Goal: Information Seeking & Learning: Compare options

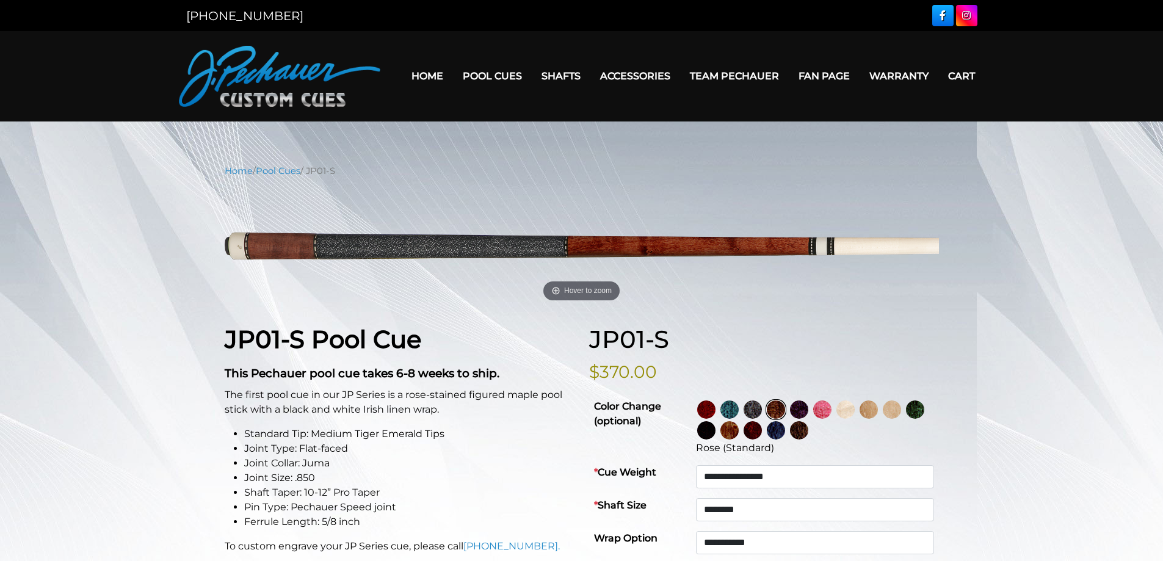
select select "********"
select select "*****"
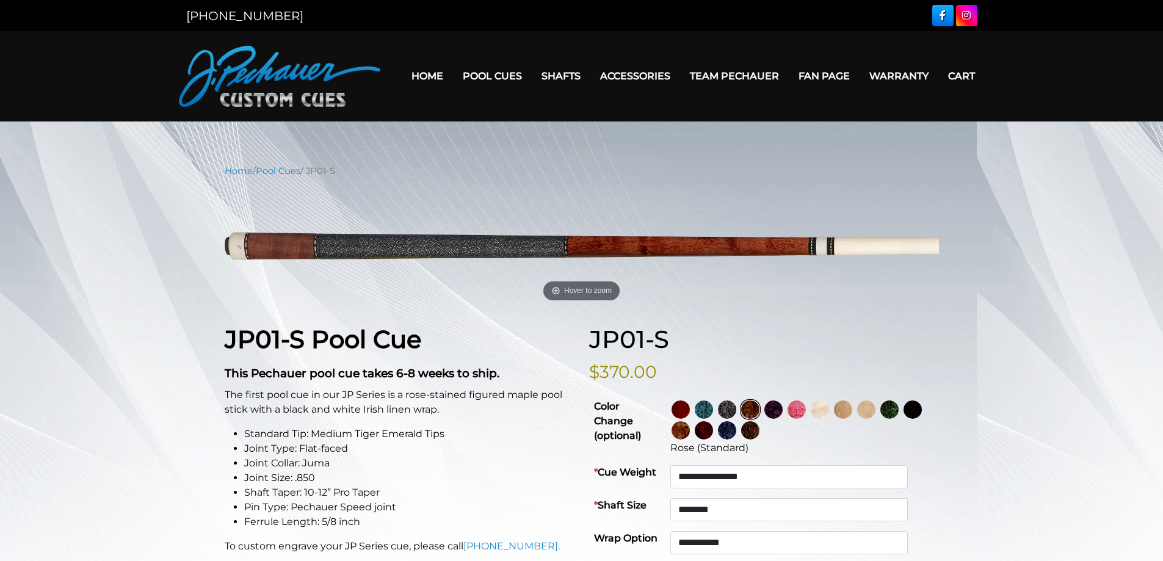
click at [690, 408] on img at bounding box center [680, 409] width 18 height 18
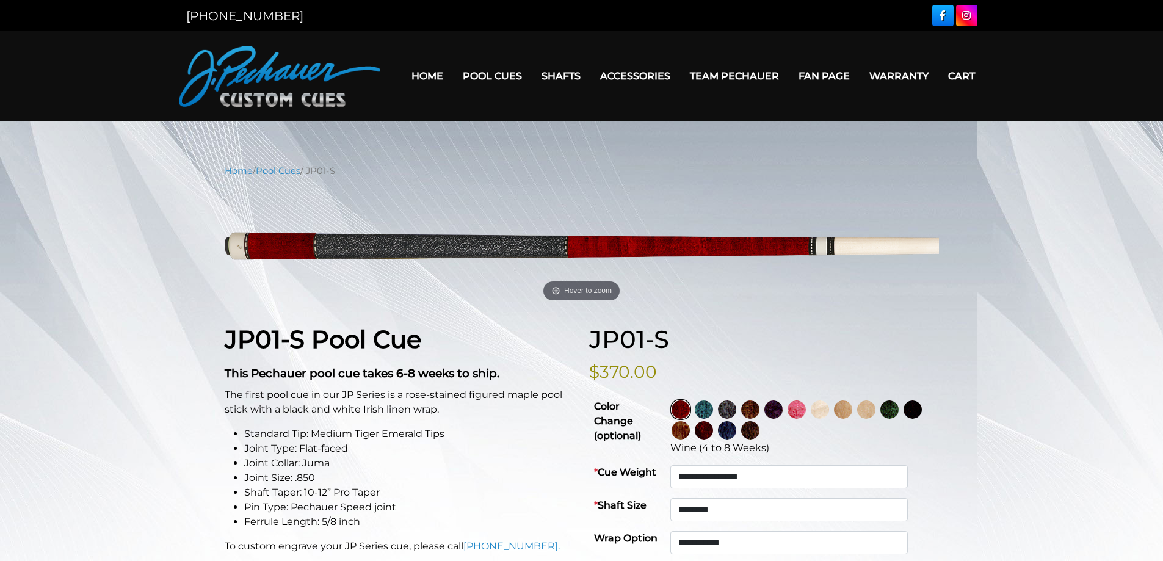
click at [690, 407] on img at bounding box center [680, 409] width 18 height 18
click at [713, 406] on img at bounding box center [704, 409] width 18 height 18
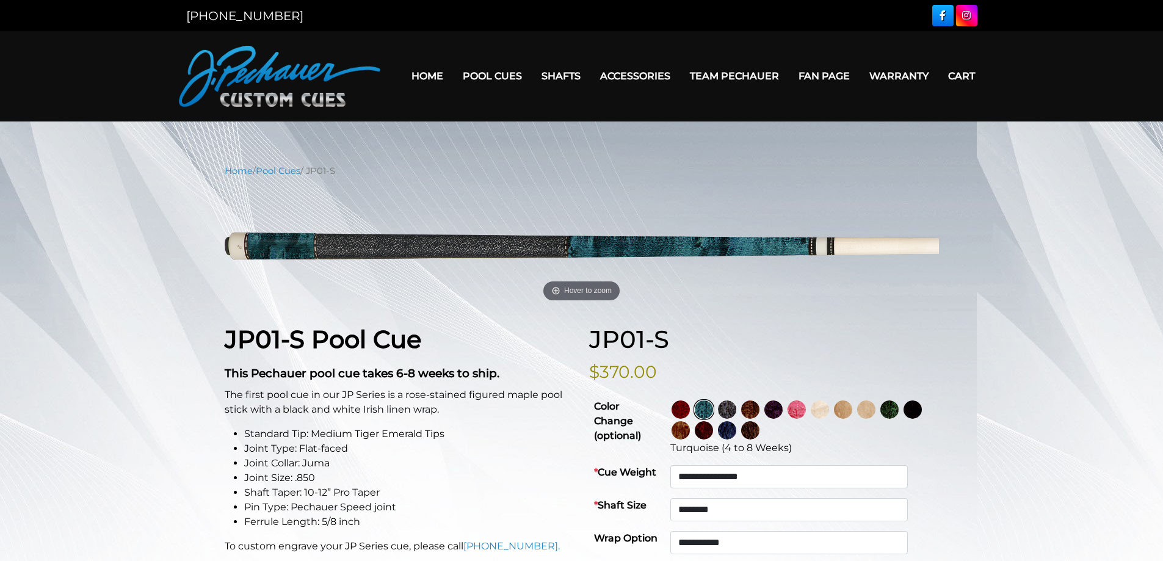
click at [763, 411] on link at bounding box center [751, 409] width 23 height 21
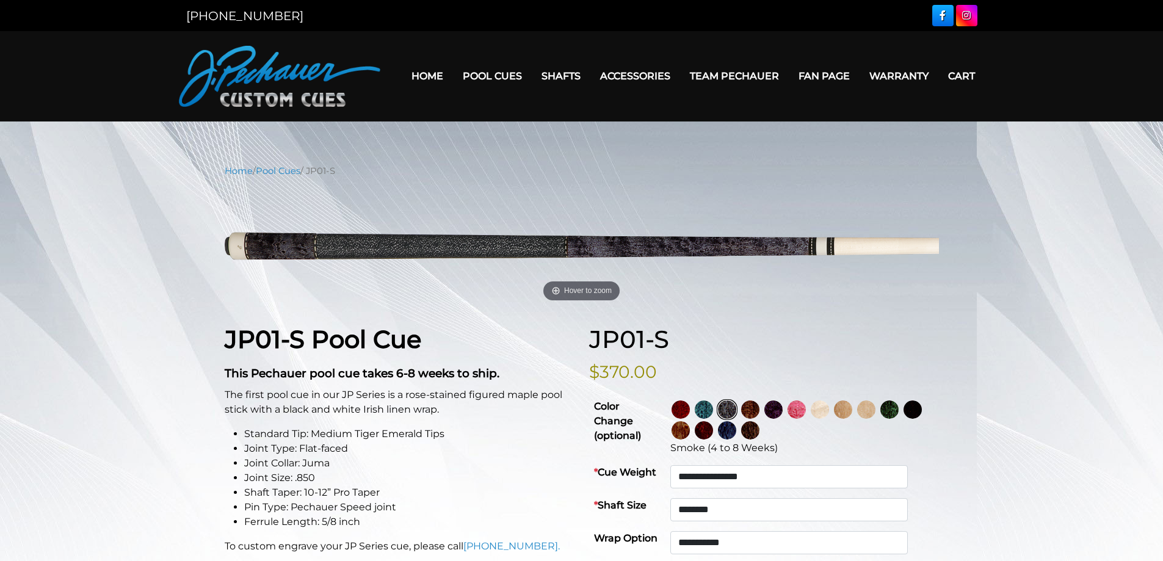
click at [759, 409] on img at bounding box center [750, 409] width 18 height 18
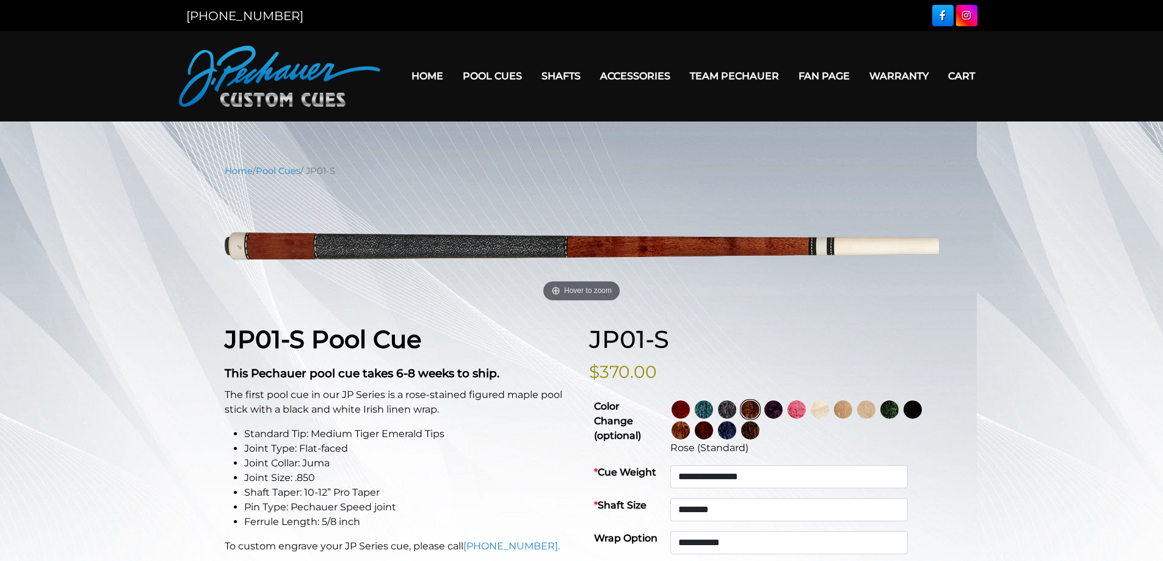
click at [783, 405] on img at bounding box center [773, 409] width 18 height 18
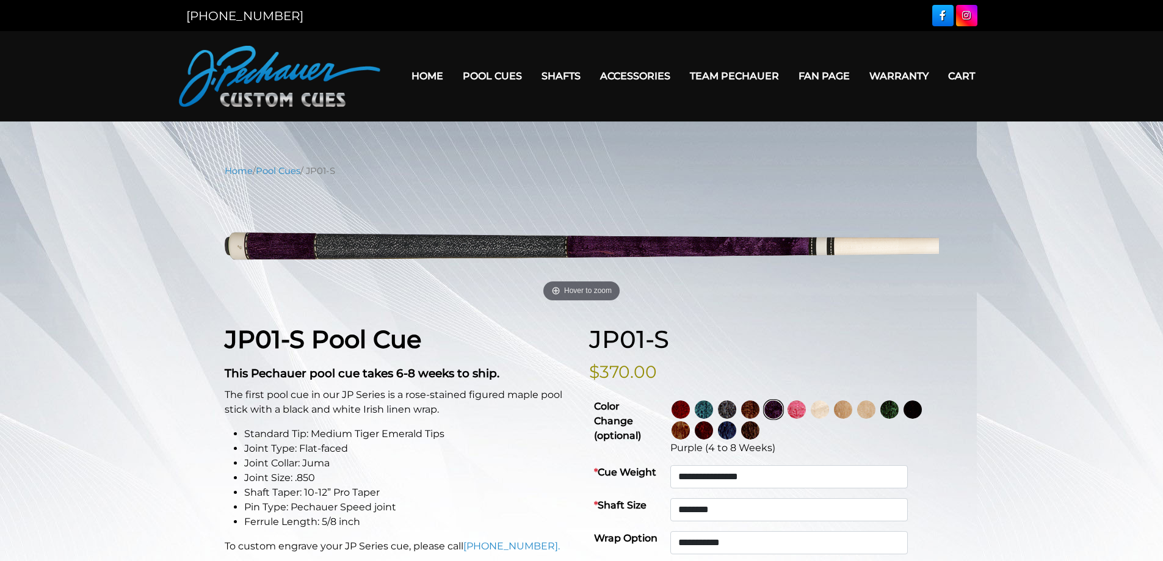
click at [806, 408] on img at bounding box center [796, 409] width 18 height 18
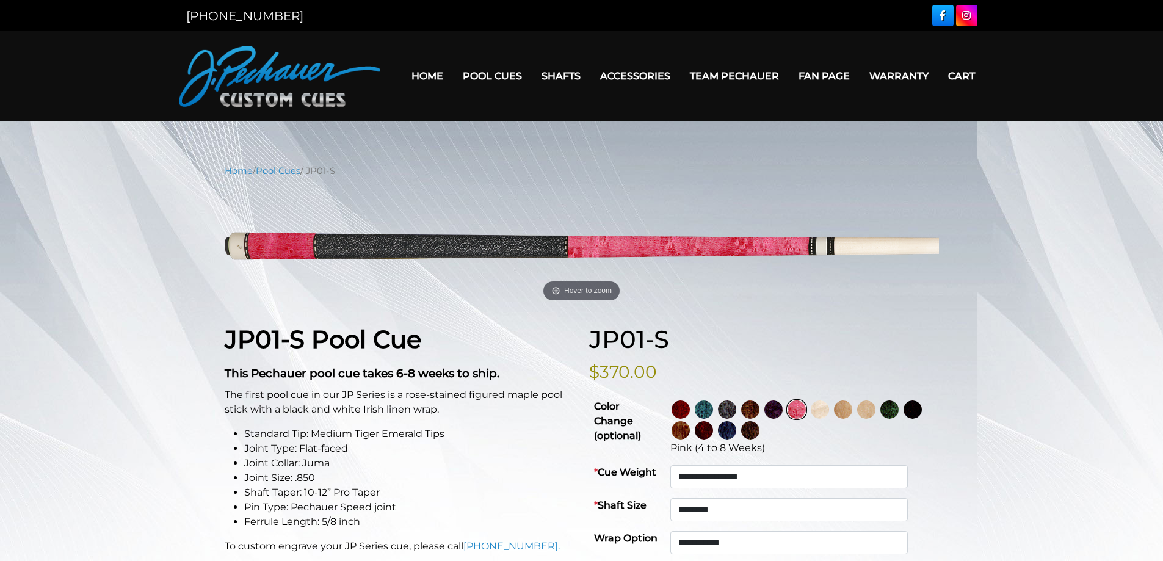
click at [829, 410] on img at bounding box center [820, 409] width 18 height 18
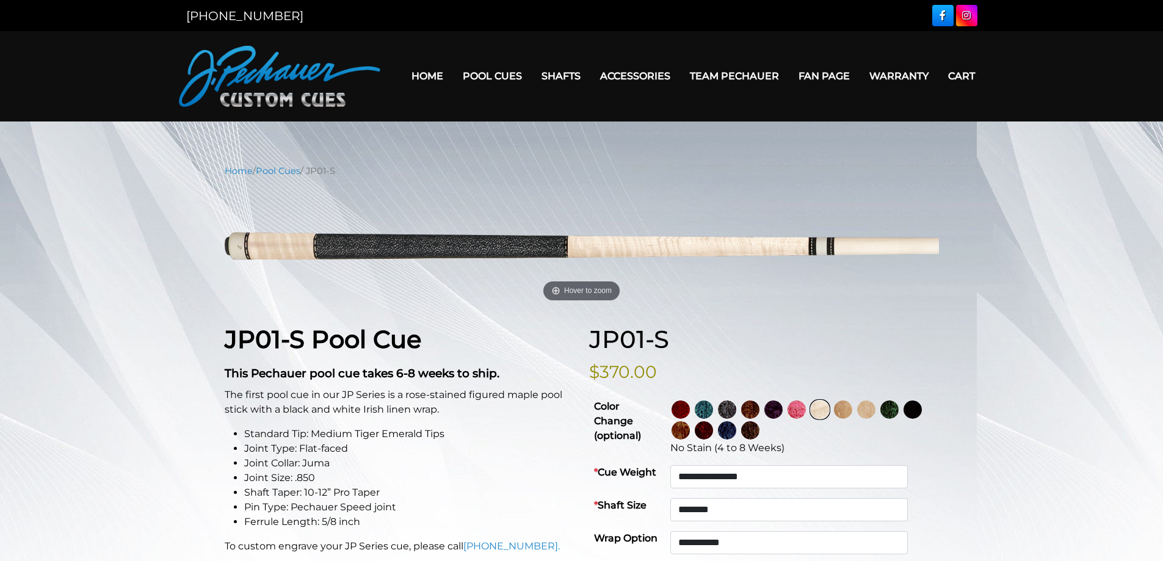
click at [852, 414] on img at bounding box center [843, 409] width 18 height 18
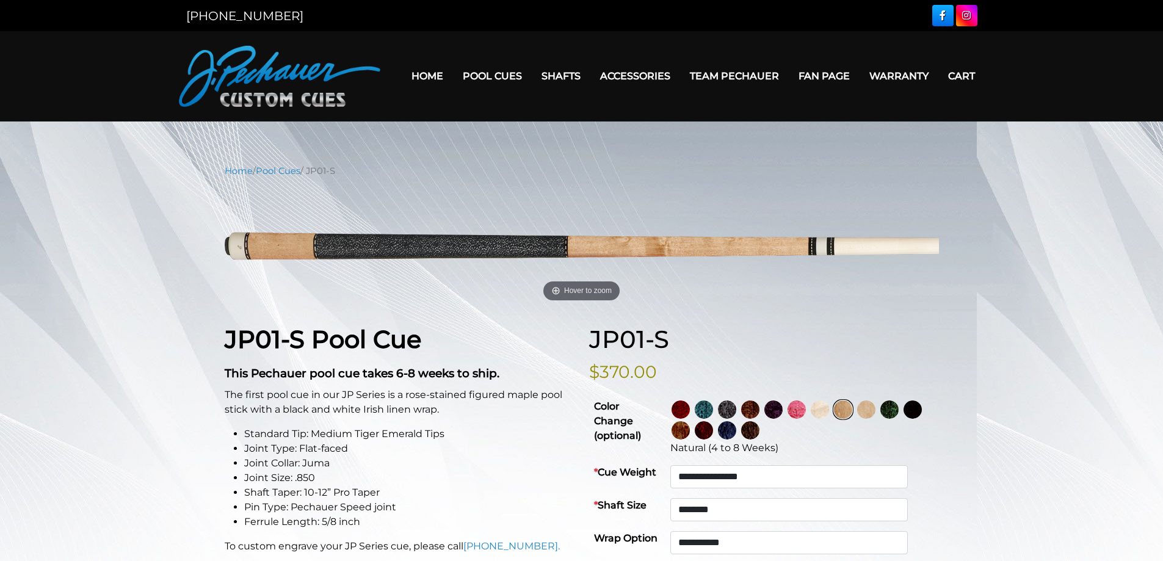
click at [829, 410] on img at bounding box center [820, 409] width 18 height 18
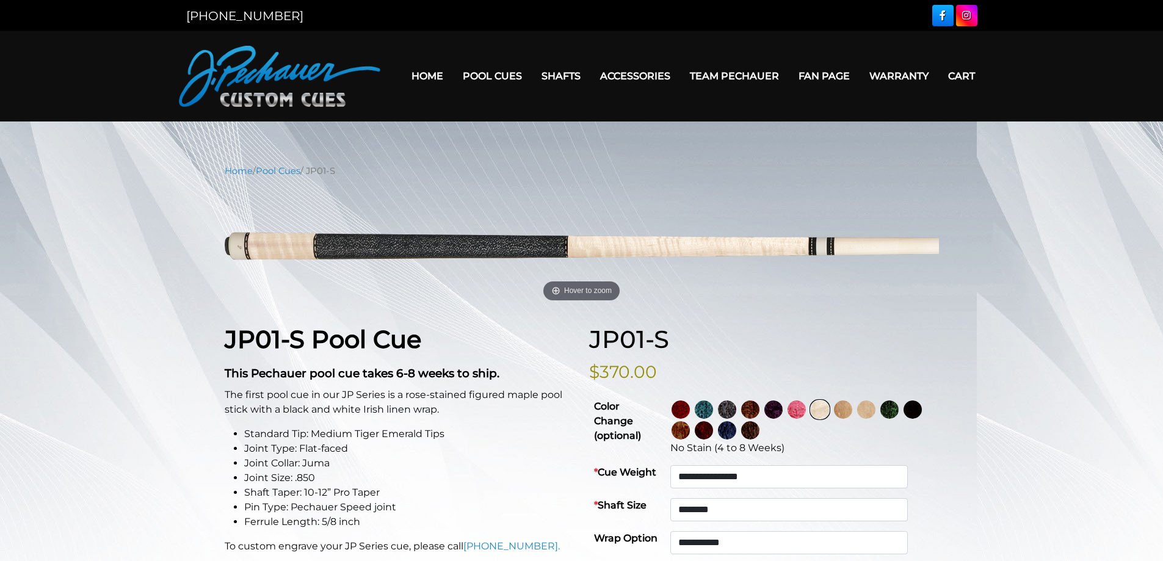
click at [852, 413] on img at bounding box center [843, 409] width 18 height 18
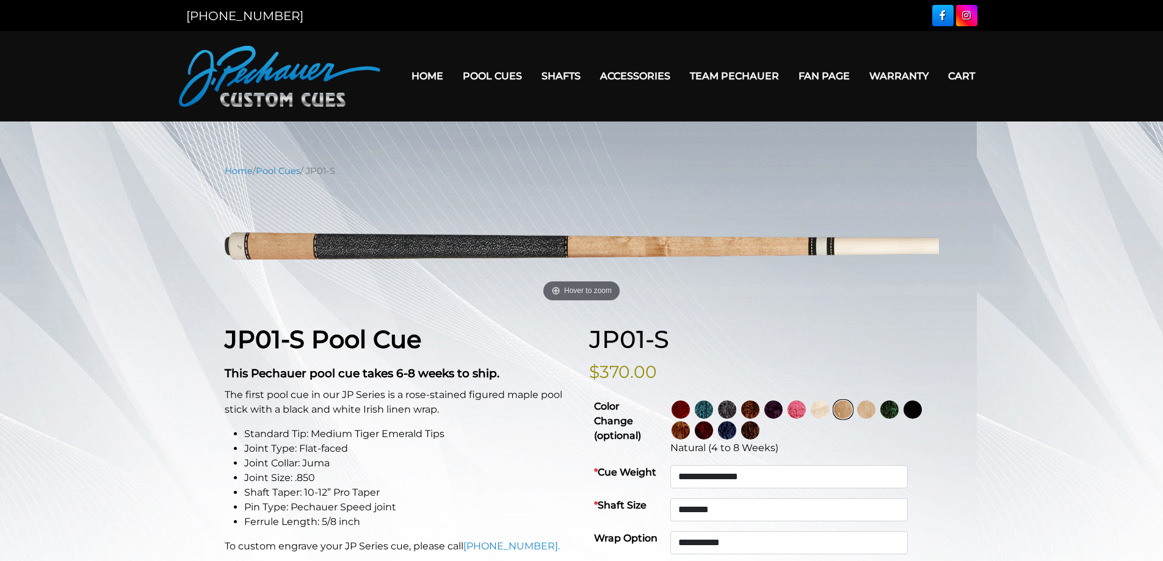
click at [875, 413] on img at bounding box center [866, 409] width 18 height 18
click at [936, 408] on td "Light Natural (4 to 8 Weeks)" at bounding box center [801, 427] width 273 height 66
click at [899, 416] on img at bounding box center [889, 409] width 18 height 18
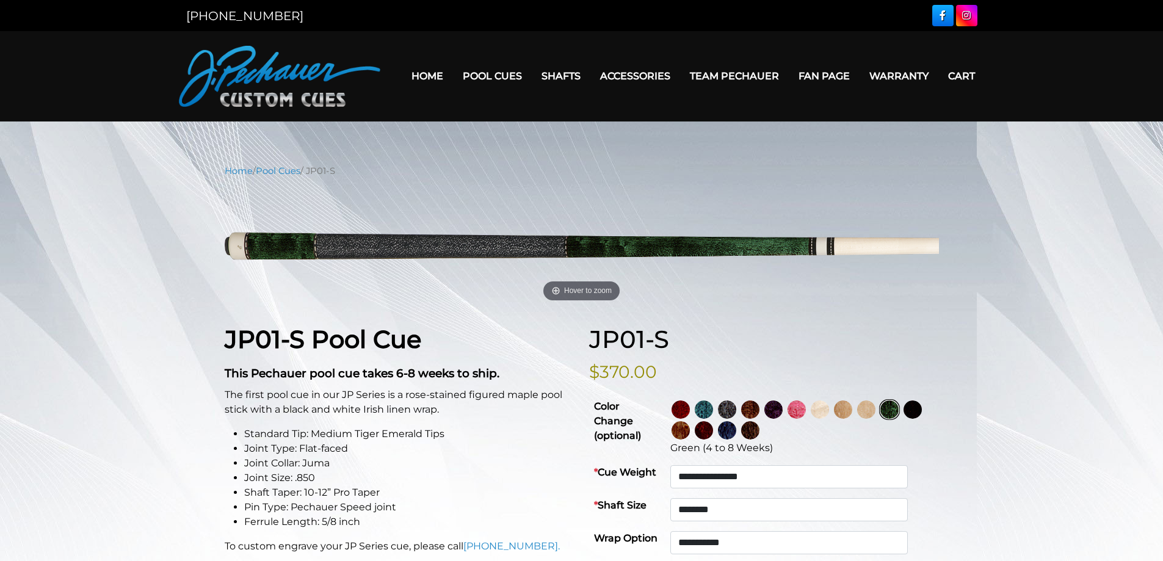
click at [903, 419] on img at bounding box center [912, 409] width 18 height 18
click at [690, 433] on img at bounding box center [680, 430] width 18 height 18
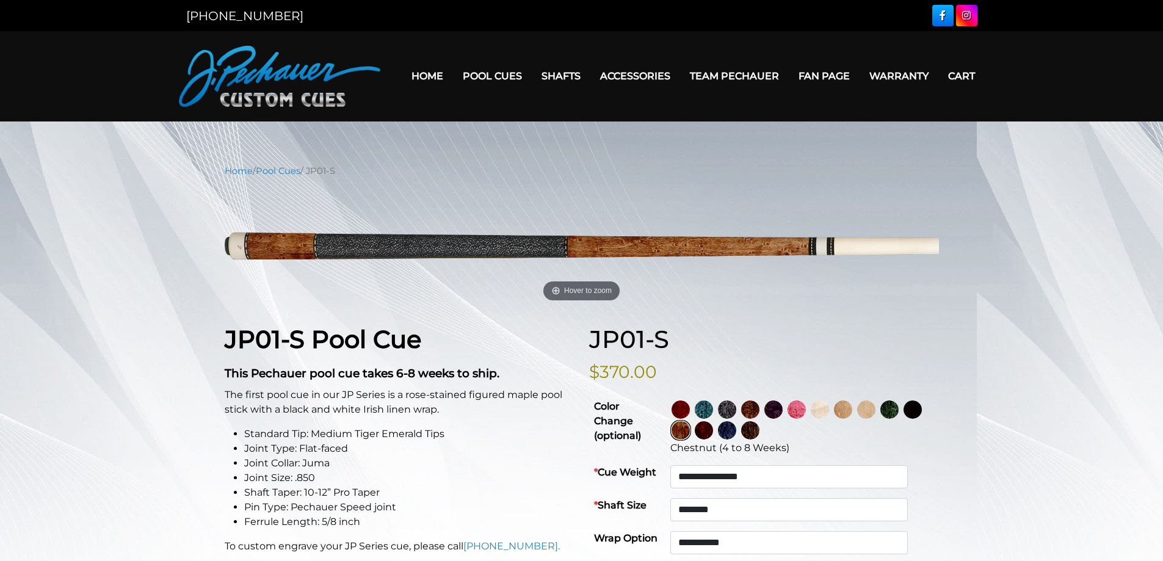
click at [713, 433] on img at bounding box center [704, 430] width 18 height 18
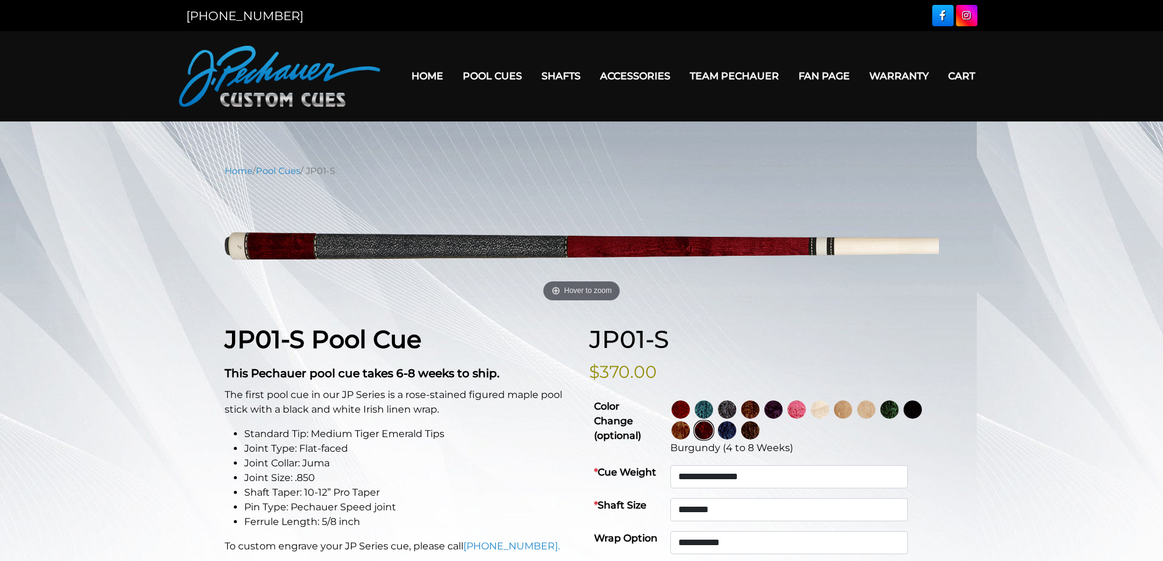
click at [736, 433] on img at bounding box center [727, 430] width 18 height 18
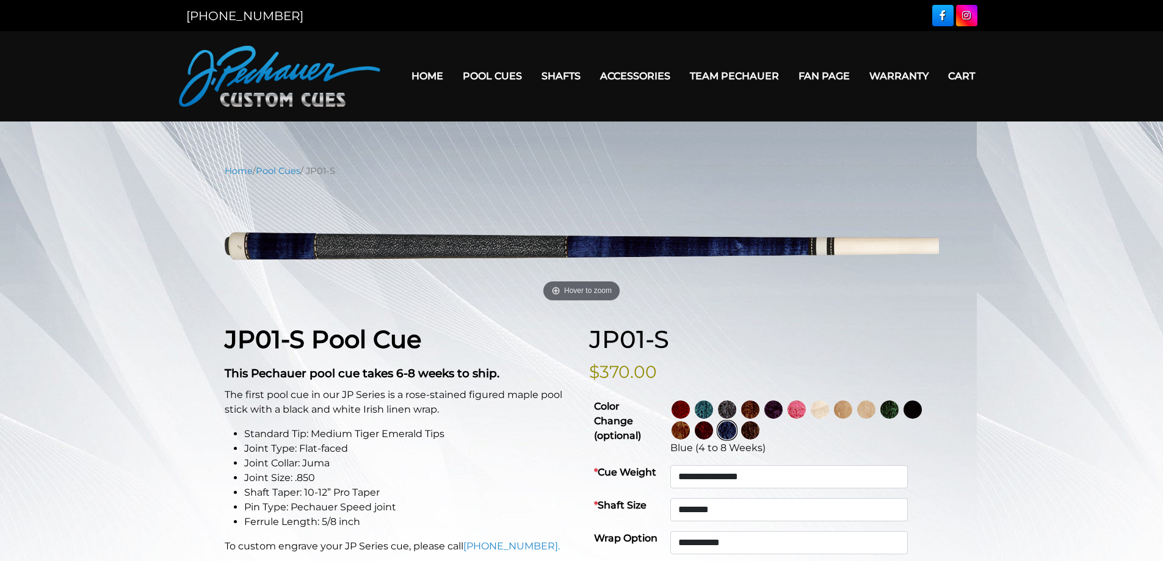
click at [759, 433] on img at bounding box center [750, 430] width 18 height 18
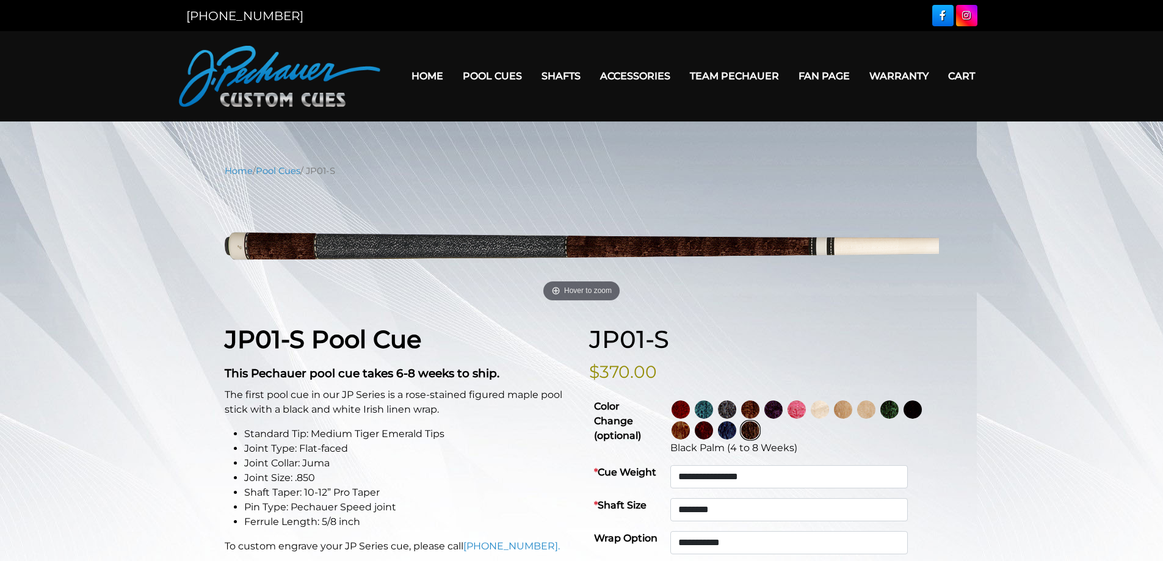
click at [903, 419] on img at bounding box center [912, 409] width 18 height 18
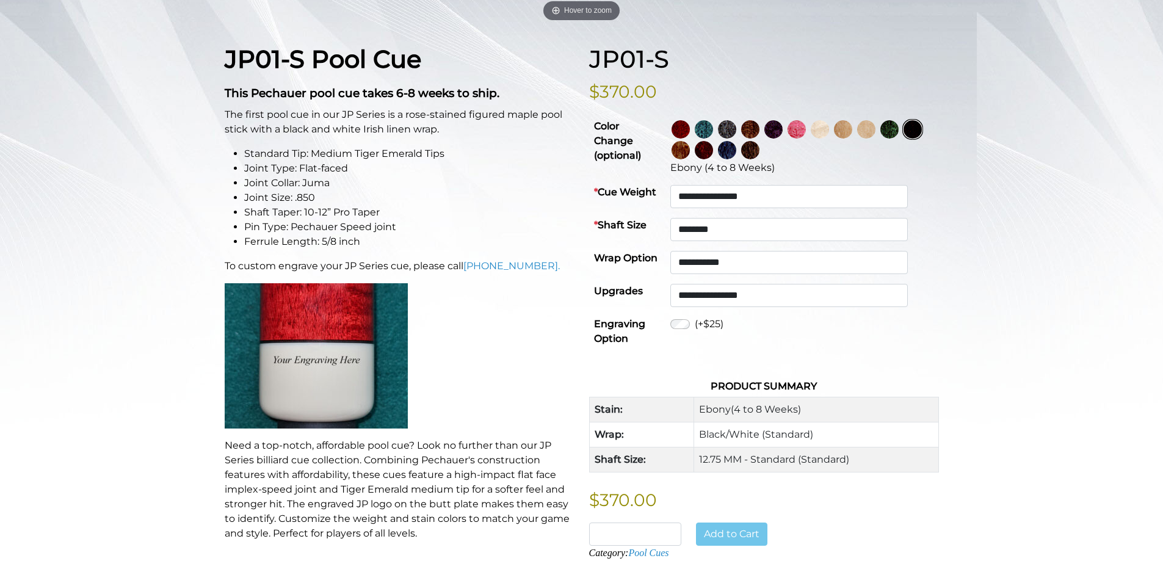
drag, startPoint x: 485, startPoint y: 372, endPoint x: 499, endPoint y: 474, distance: 103.0
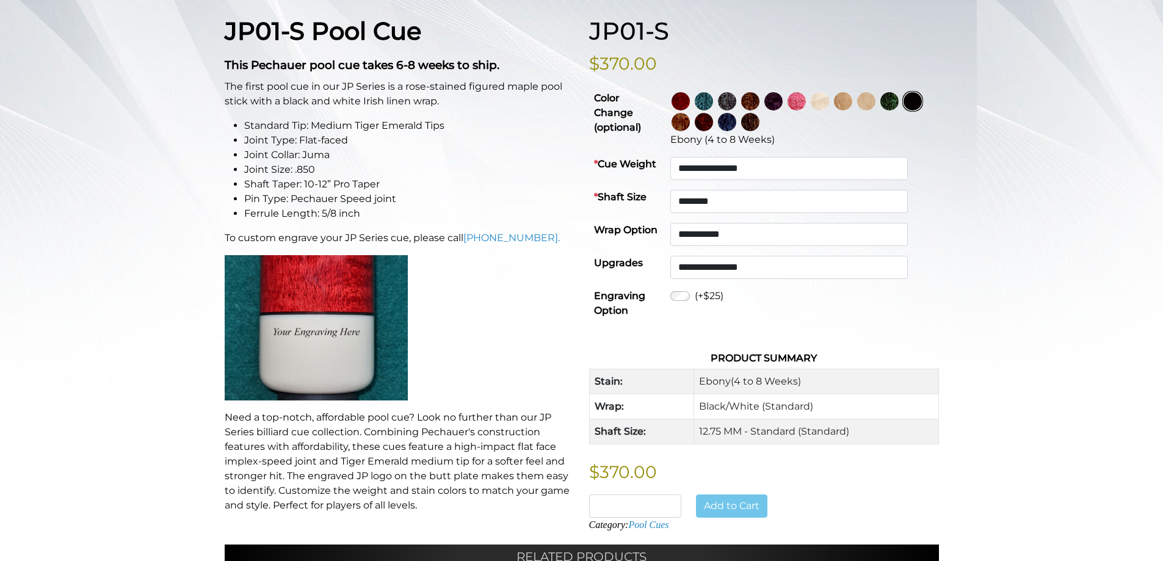
scroll to position [246, 0]
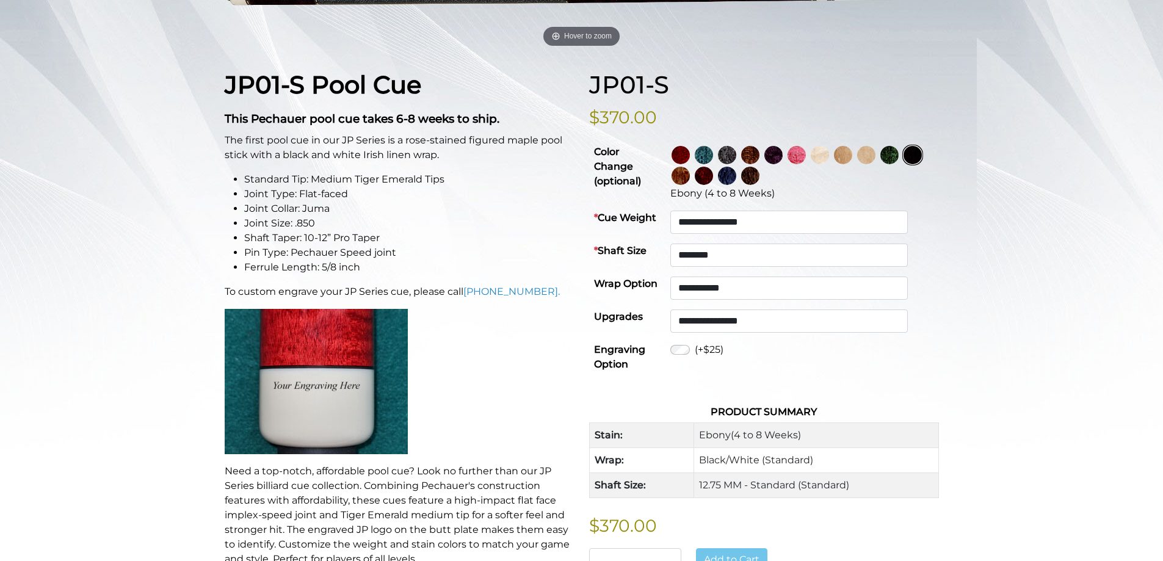
drag, startPoint x: 502, startPoint y: 419, endPoint x: 502, endPoint y: 377, distance: 42.7
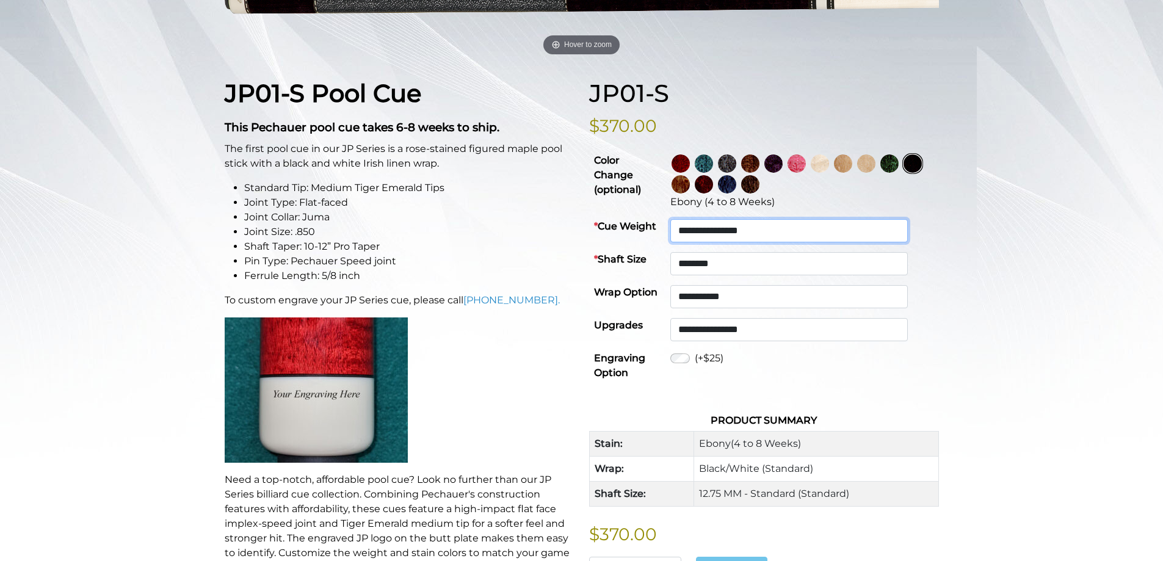
click at [778, 228] on select "**********" at bounding box center [788, 230] width 237 height 23
select select "*******"
click at [696, 219] on select "**********" at bounding box center [788, 230] width 237 height 23
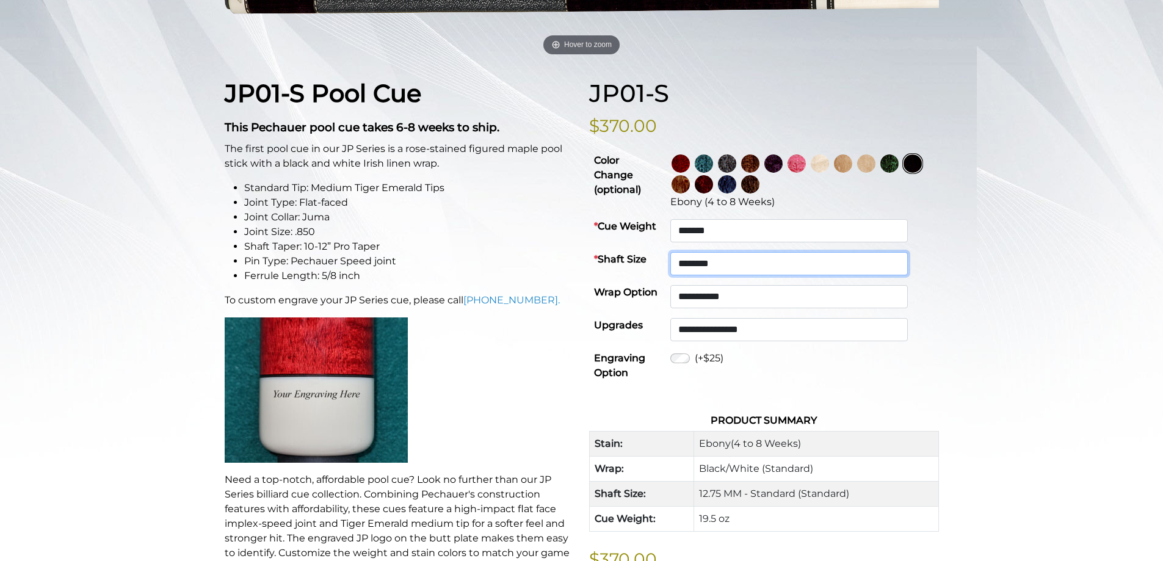
click at [729, 257] on select "**********" at bounding box center [788, 263] width 237 height 23
select select "********"
click at [696, 252] on select "**********" at bounding box center [788, 263] width 237 height 23
click at [742, 296] on select "**********" at bounding box center [788, 296] width 237 height 23
click at [740, 298] on select "**********" at bounding box center [788, 296] width 237 height 23
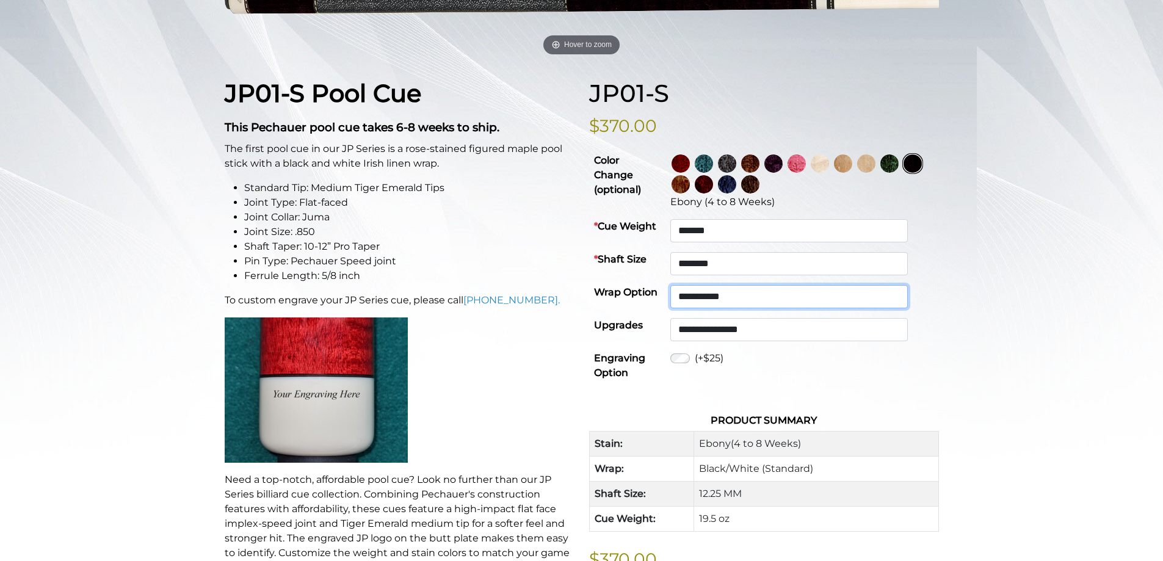
click at [740, 298] on select "**********" at bounding box center [788, 296] width 237 height 23
click at [1057, 330] on div "**********" at bounding box center [581, 393] width 1163 height 950
drag, startPoint x: 505, startPoint y: 304, endPoint x: 524, endPoint y: 368, distance: 66.8
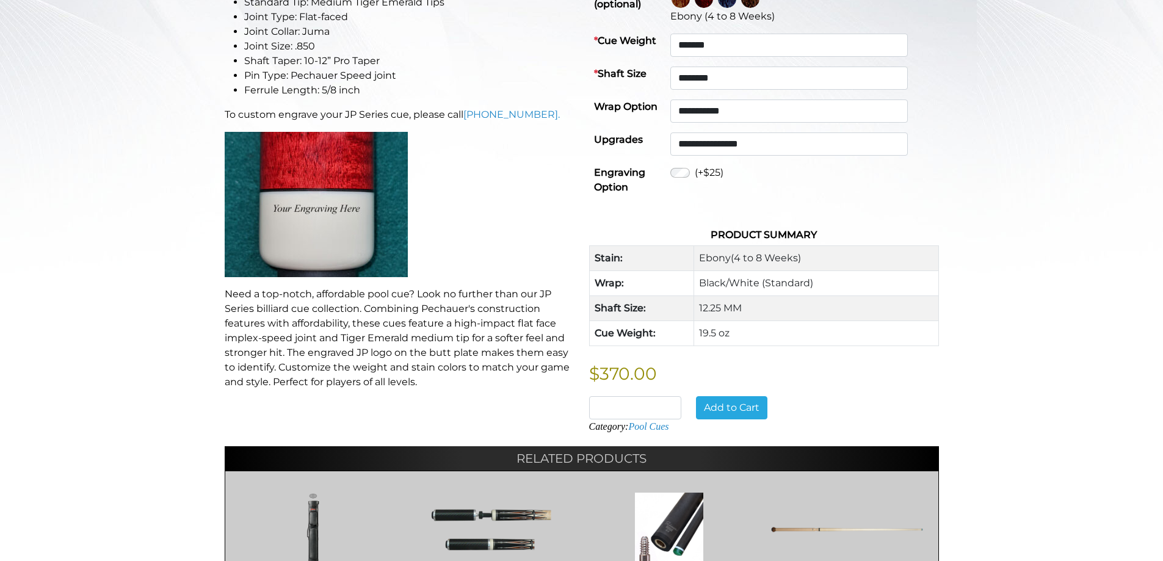
drag, startPoint x: 526, startPoint y: 346, endPoint x: 552, endPoint y: 443, distance: 100.0
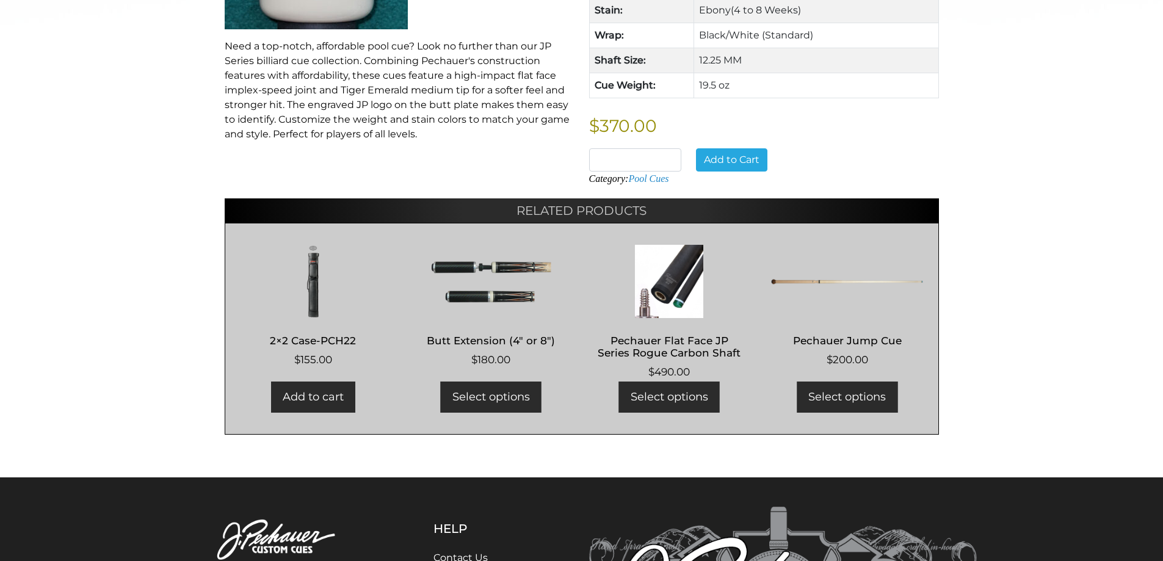
drag, startPoint x: 988, startPoint y: 254, endPoint x: 1006, endPoint y: 319, distance: 67.7
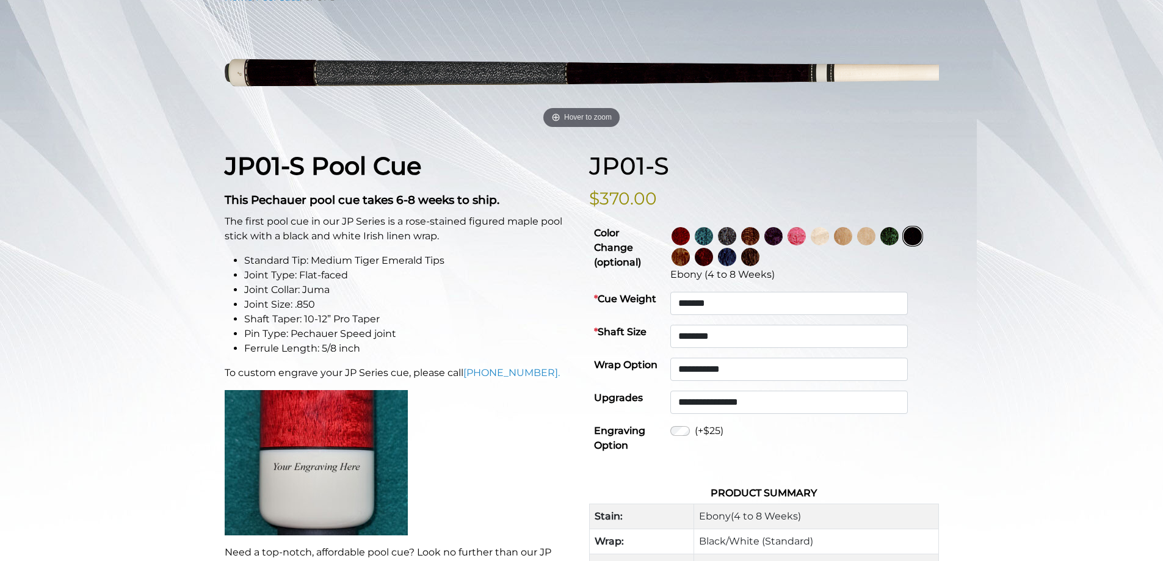
drag, startPoint x: 998, startPoint y: 234, endPoint x: 995, endPoint y: 217, distance: 17.4
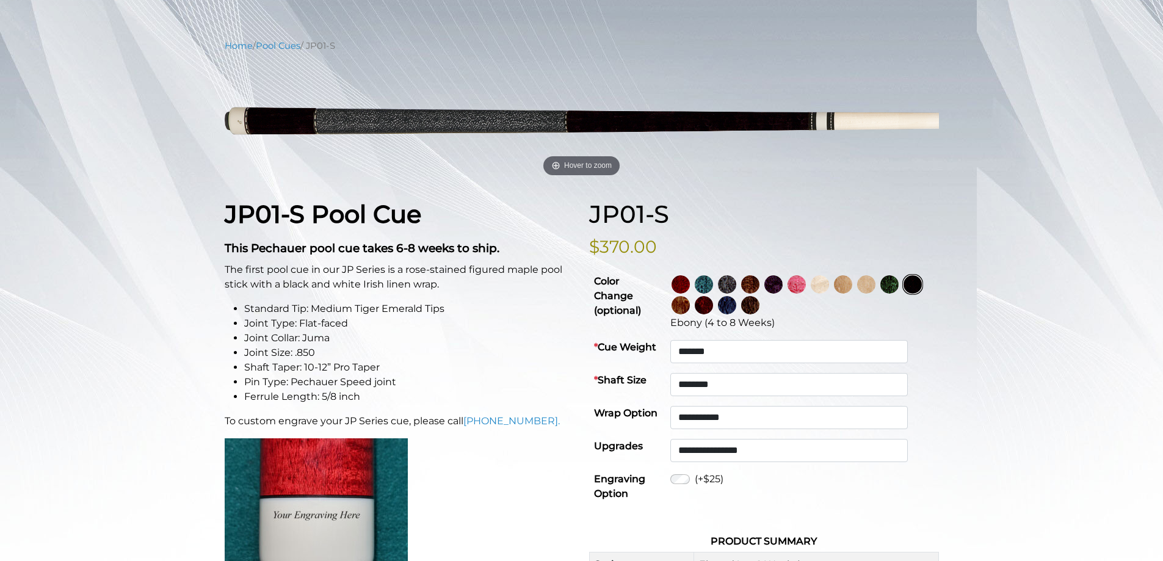
drag, startPoint x: 983, startPoint y: 263, endPoint x: 975, endPoint y: 336, distance: 73.7
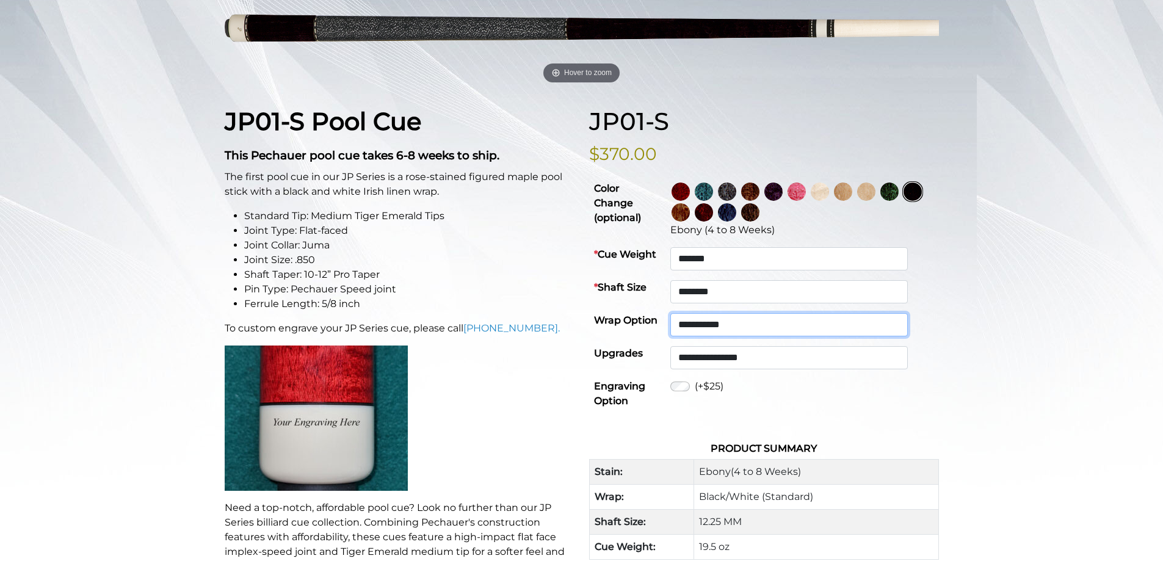
click at [722, 320] on select "**********" at bounding box center [788, 324] width 237 height 23
click at [1029, 264] on div "**********" at bounding box center [581, 421] width 1163 height 950
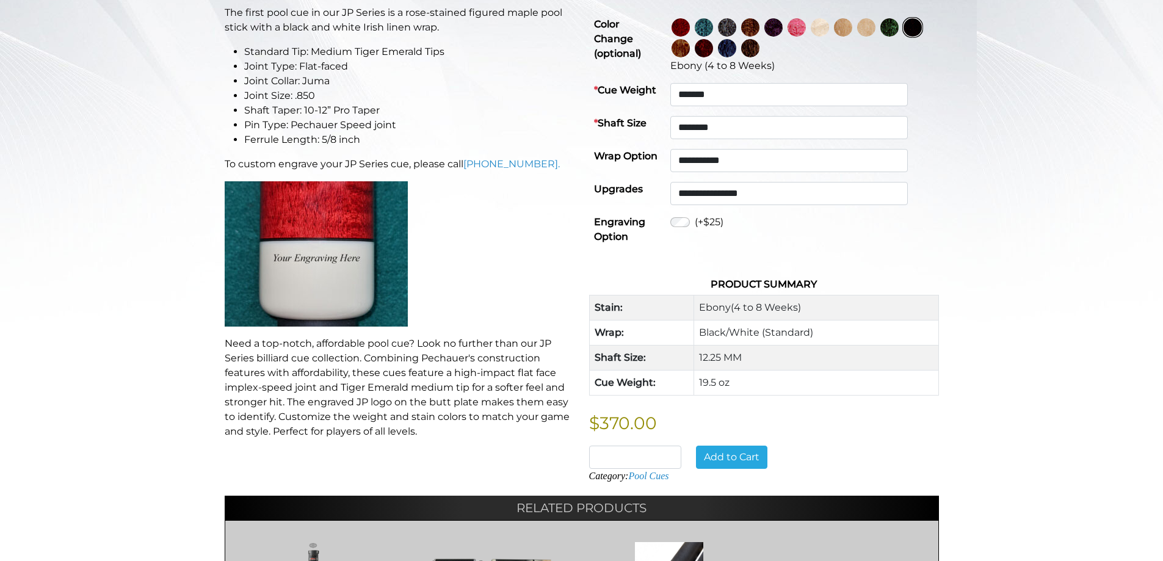
scroll to position [381, 0]
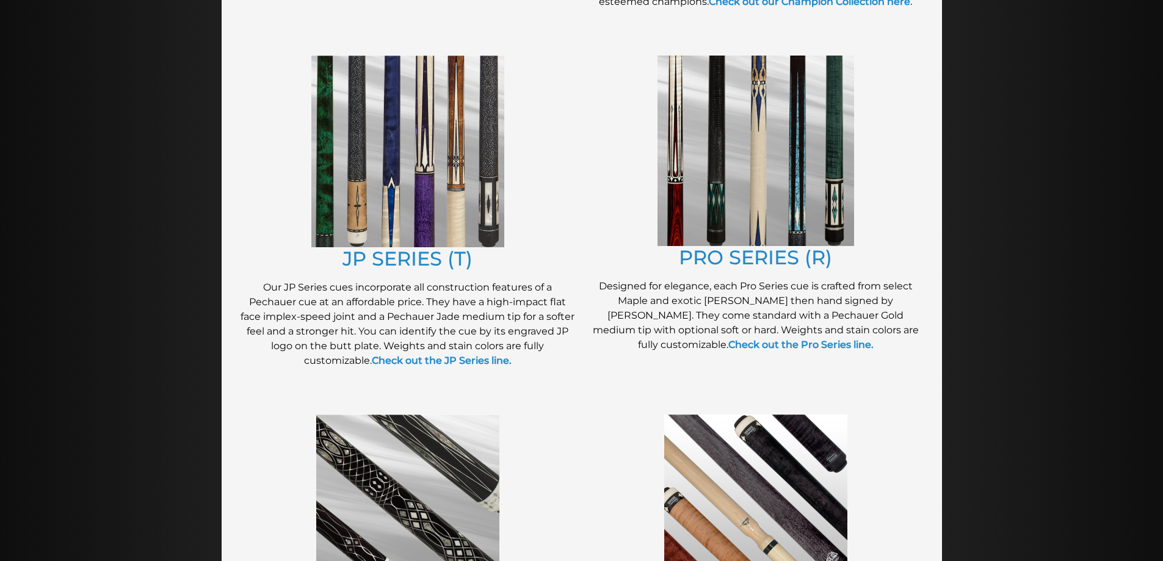
drag, startPoint x: 590, startPoint y: 425, endPoint x: 358, endPoint y: 277, distance: 275.0
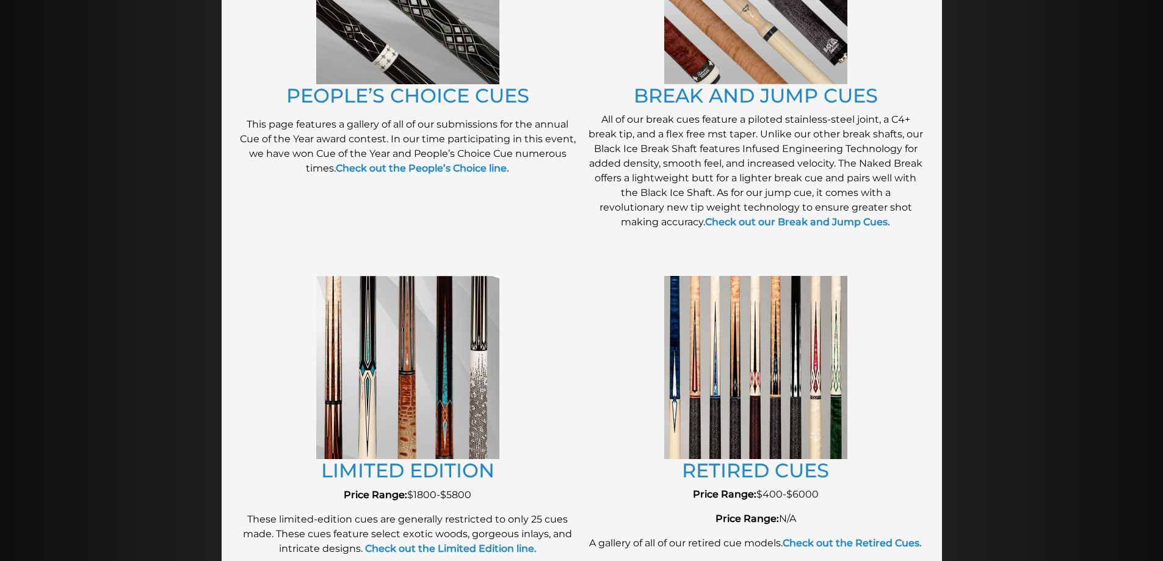
drag, startPoint x: 598, startPoint y: 159, endPoint x: 599, endPoint y: 249, distance: 89.7
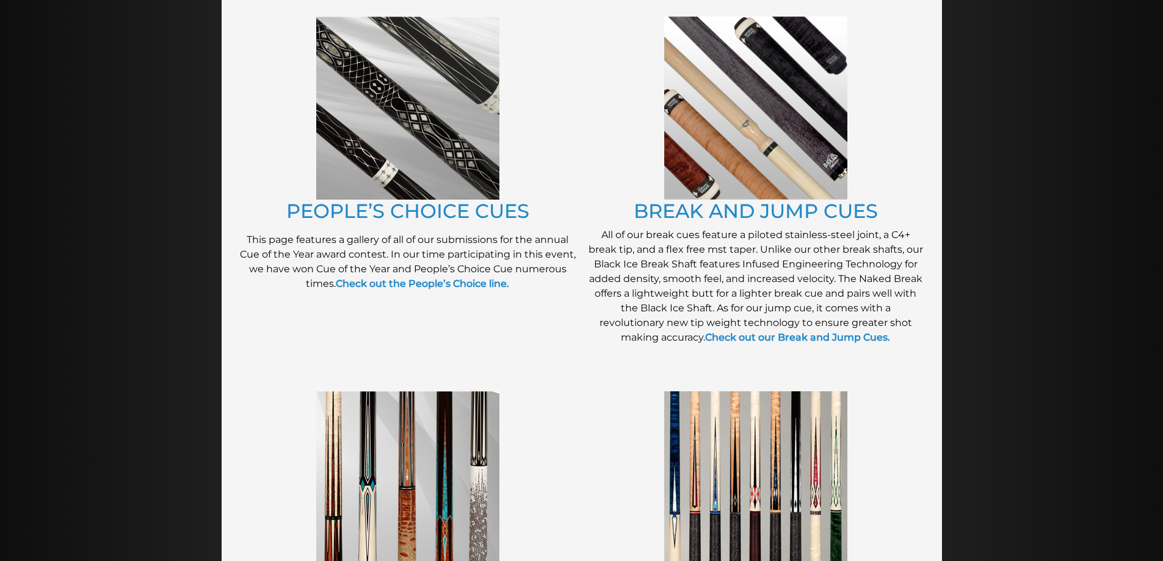
drag, startPoint x: 604, startPoint y: 427, endPoint x: 574, endPoint y: 350, distance: 82.9
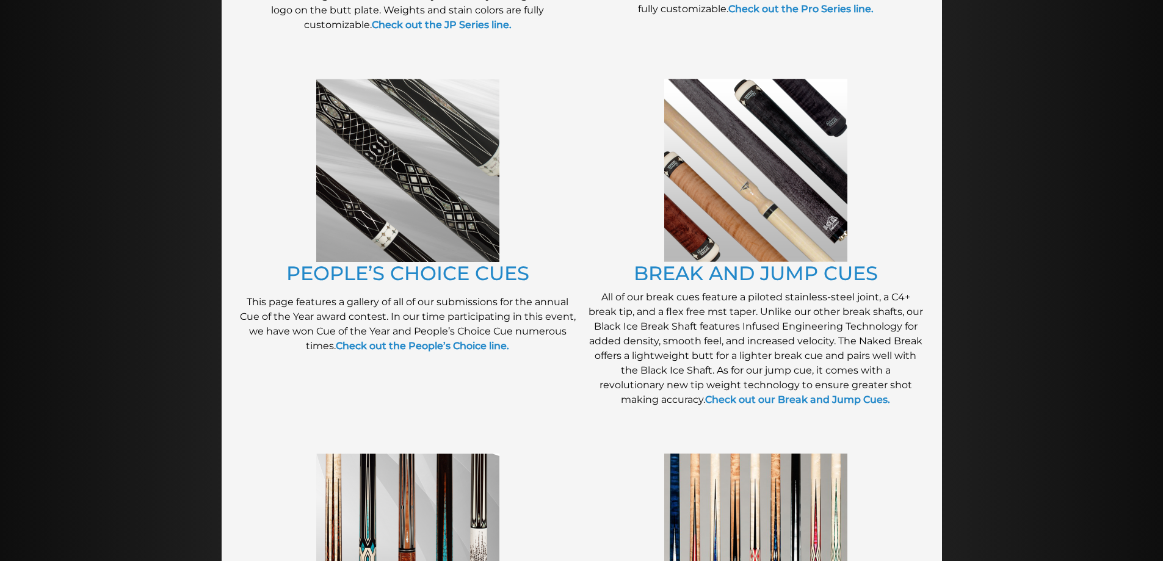
scroll to position [849, 0]
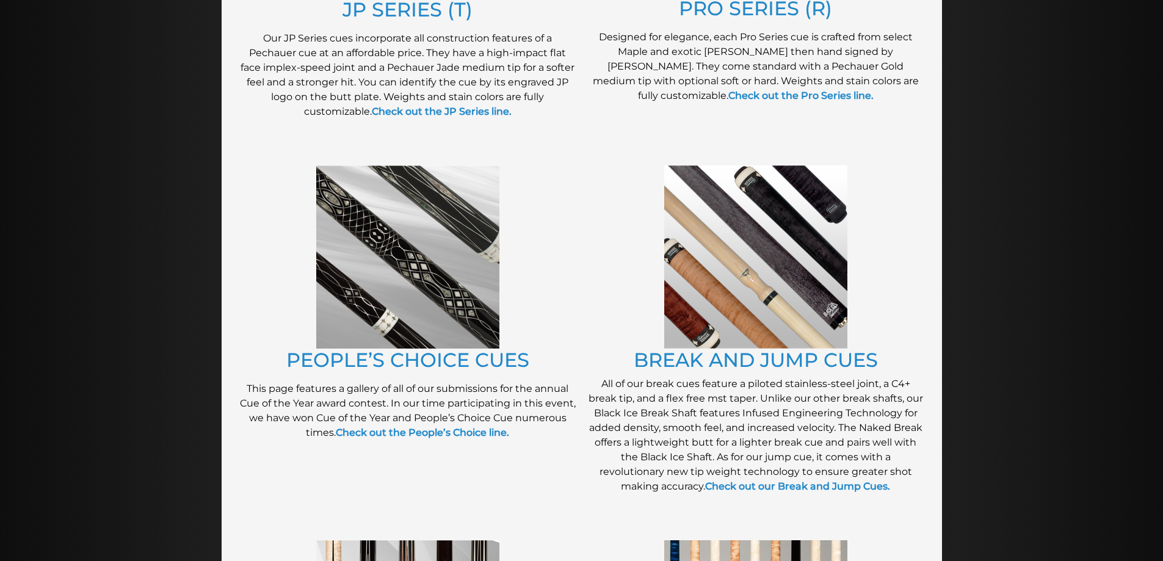
drag, startPoint x: 585, startPoint y: 389, endPoint x: 584, endPoint y: 325, distance: 64.1
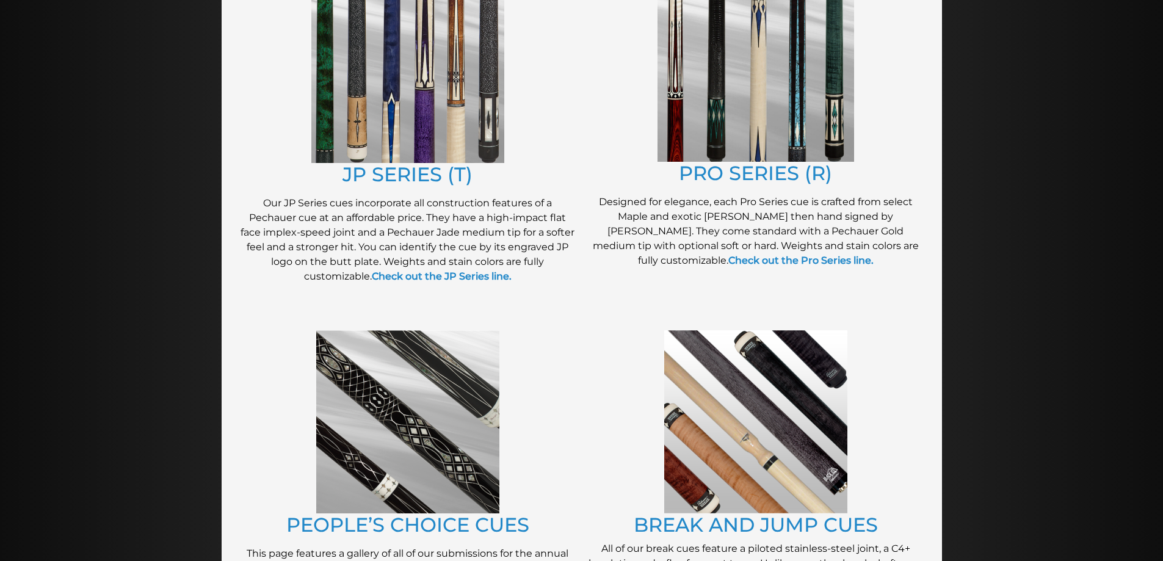
scroll to position [513, 0]
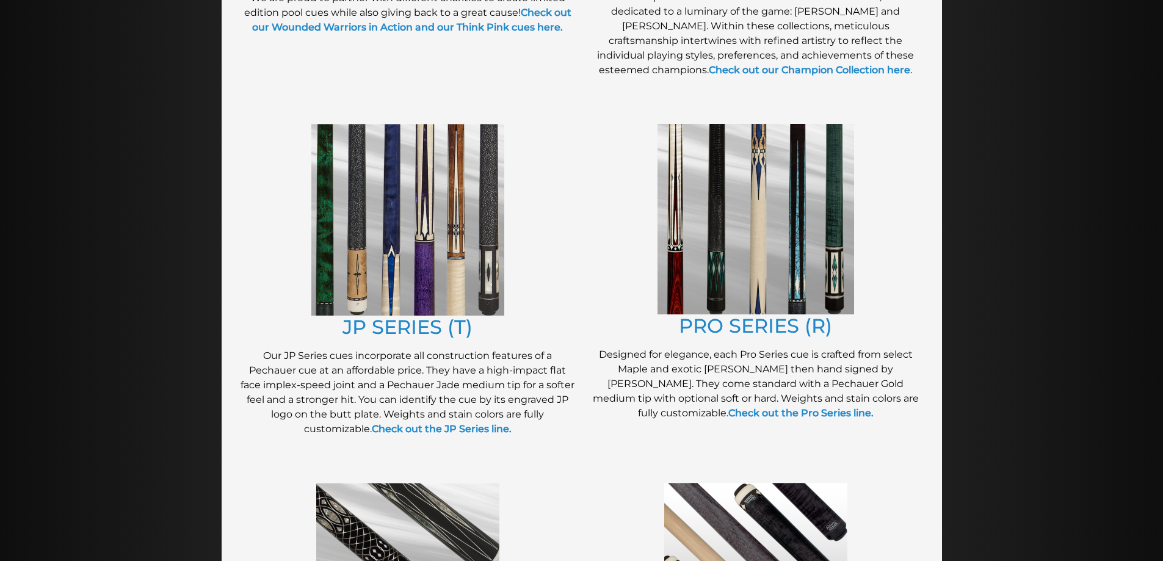
drag, startPoint x: 566, startPoint y: 344, endPoint x: 551, endPoint y: 267, distance: 78.4
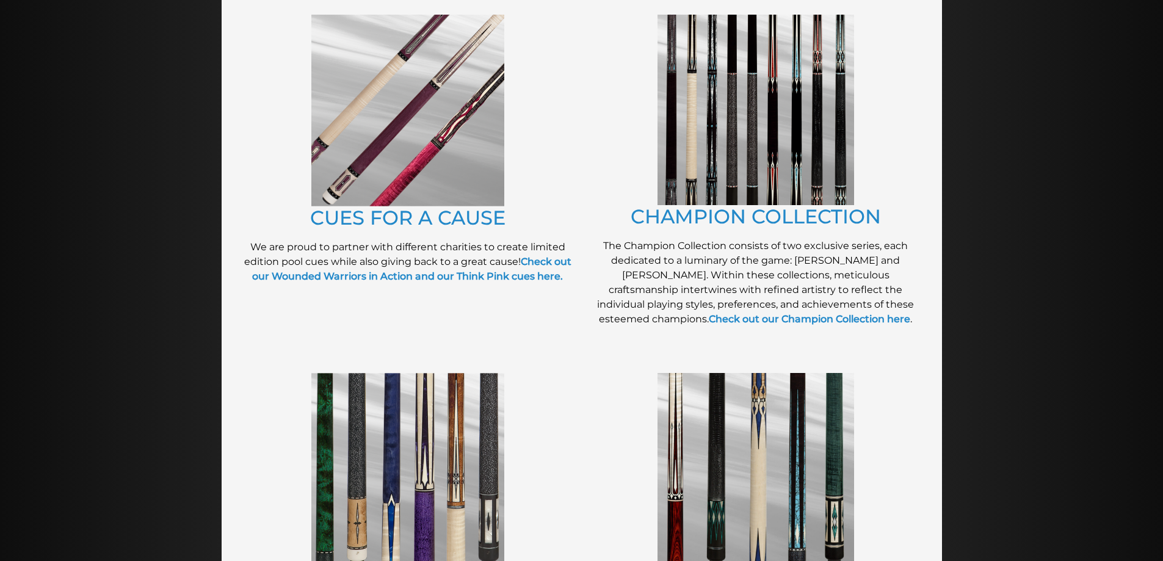
drag, startPoint x: 529, startPoint y: 360, endPoint x: 557, endPoint y: 271, distance: 92.9
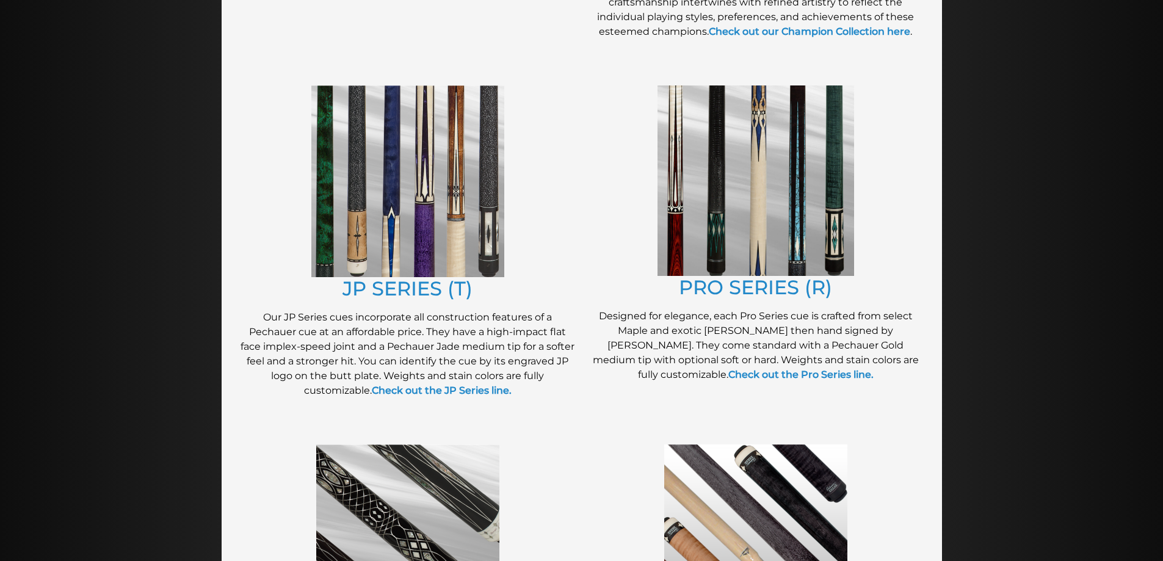
scroll to position [765, 0]
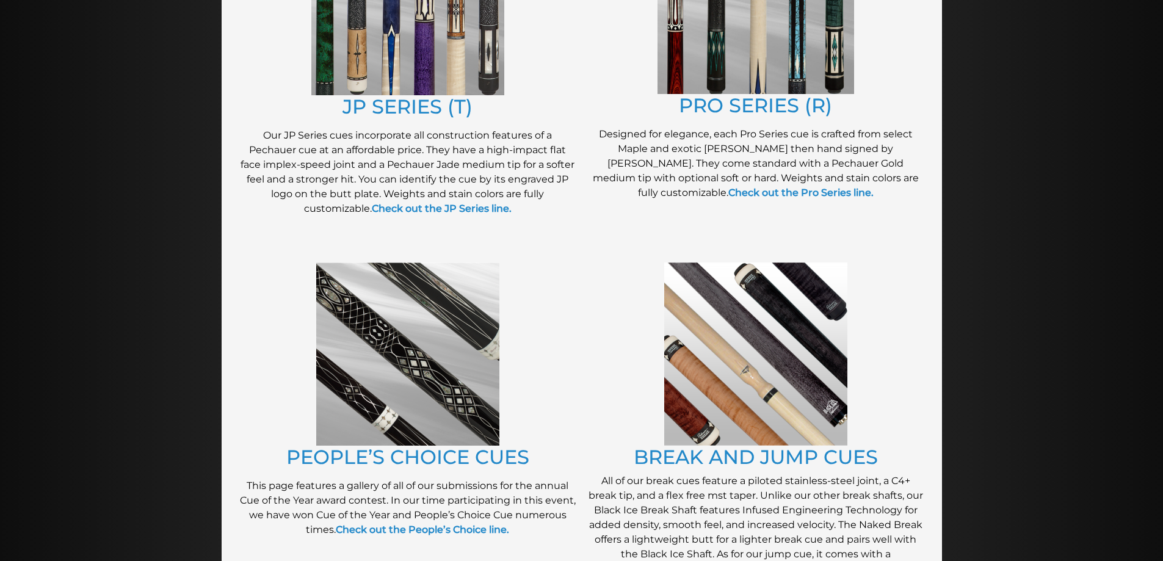
click at [582, 415] on div "BREAK AND JUMP CUES All of our break cues feature a piloted stainless-steel joi…" at bounding box center [756, 431] width 348 height 350
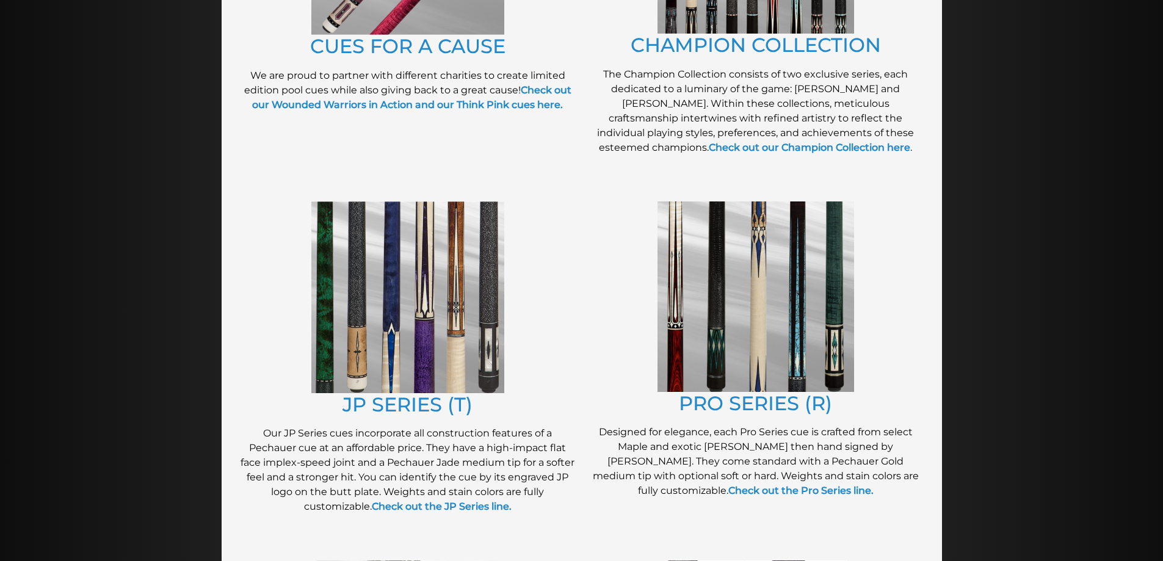
drag, startPoint x: 570, startPoint y: 378, endPoint x: 564, endPoint y: 273, distance: 105.1
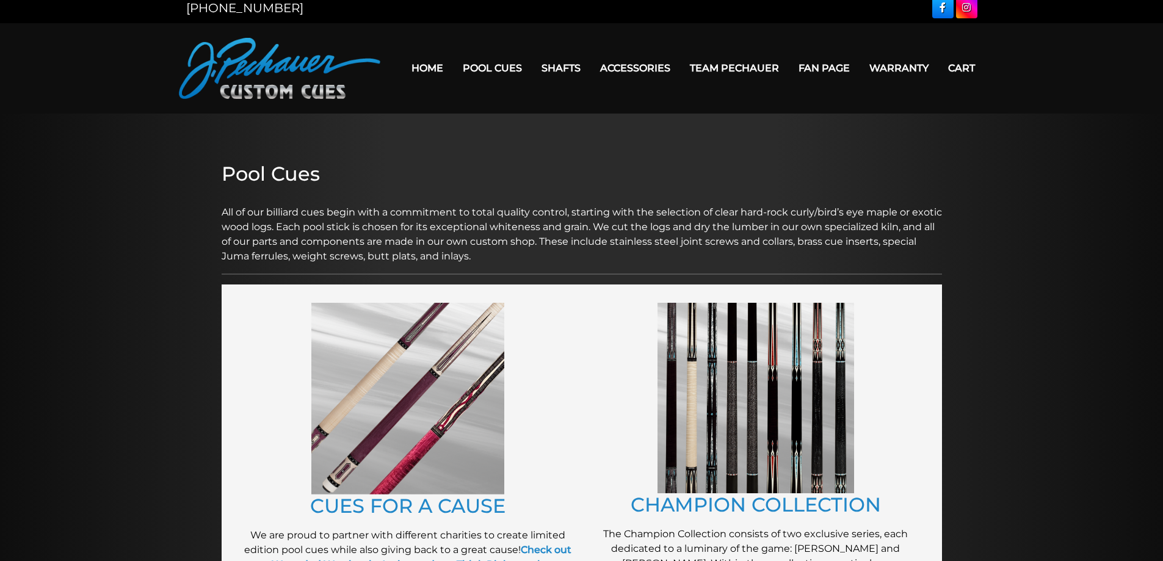
scroll to position [0, 0]
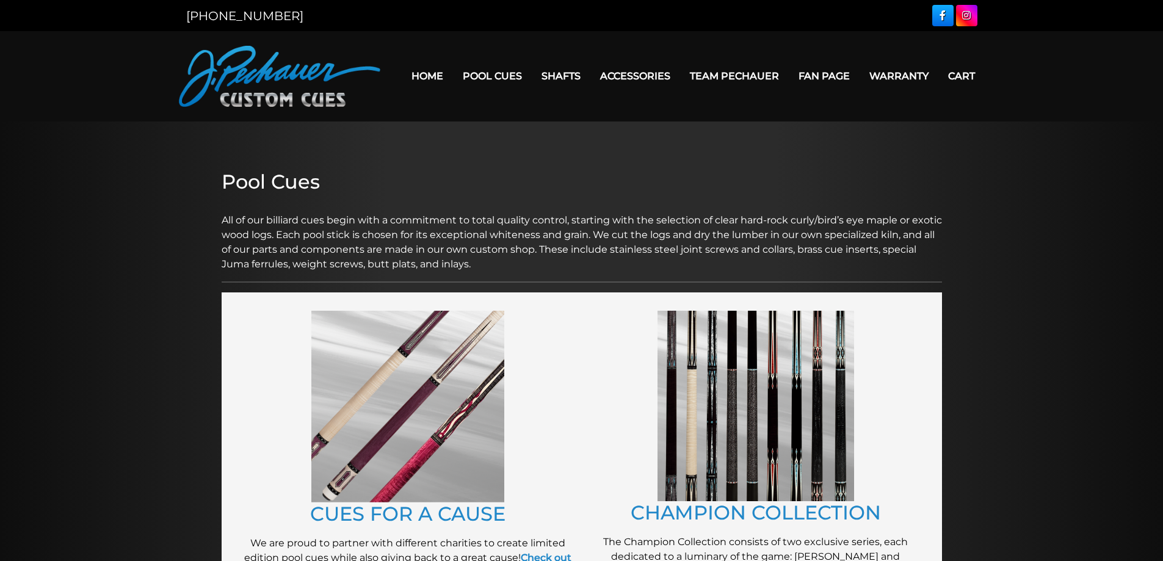
click at [568, 361] on figure at bounding box center [408, 407] width 336 height 192
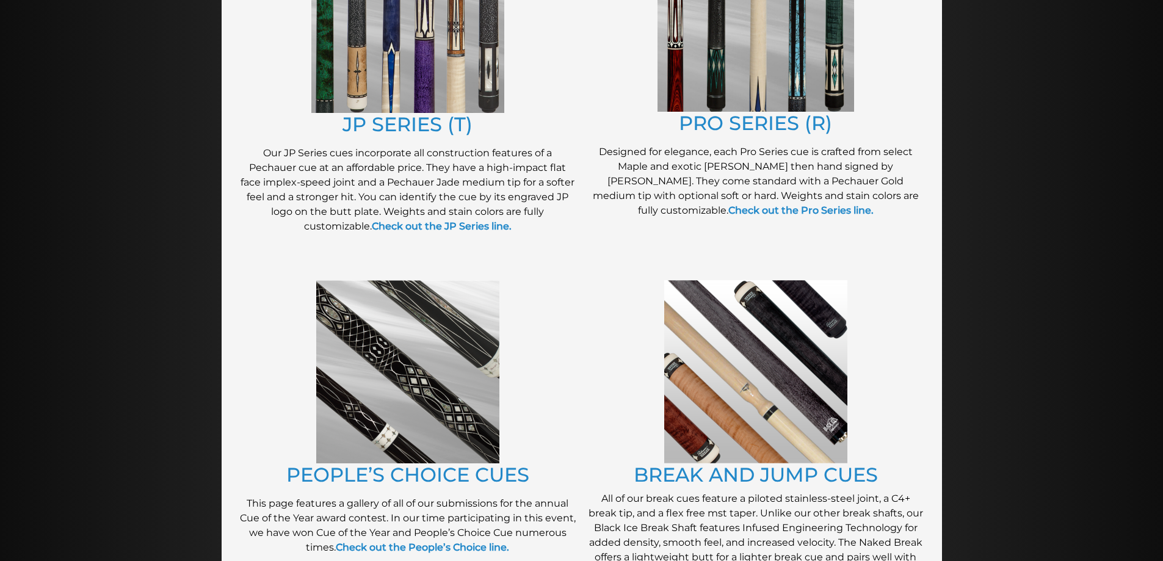
scroll to position [753, 0]
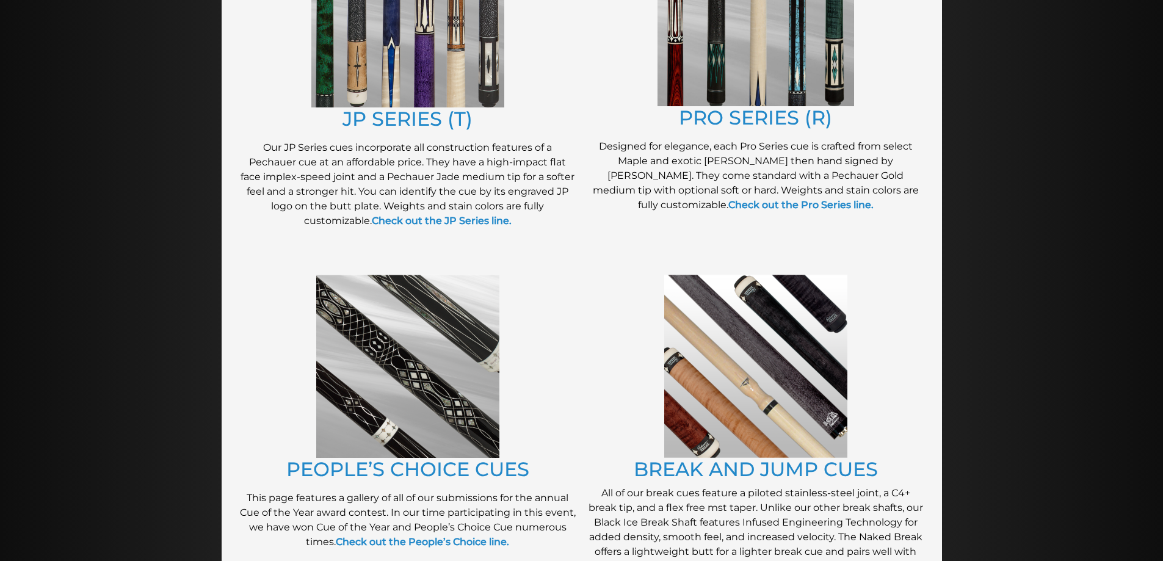
click at [570, 389] on figure at bounding box center [408, 366] width 336 height 183
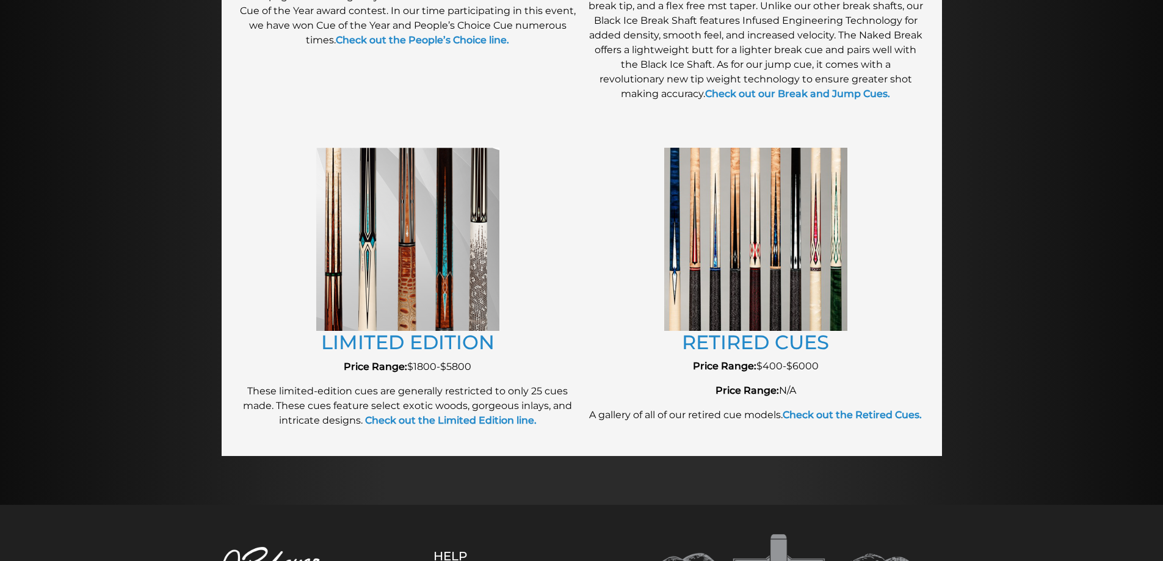
scroll to position [1486, 0]
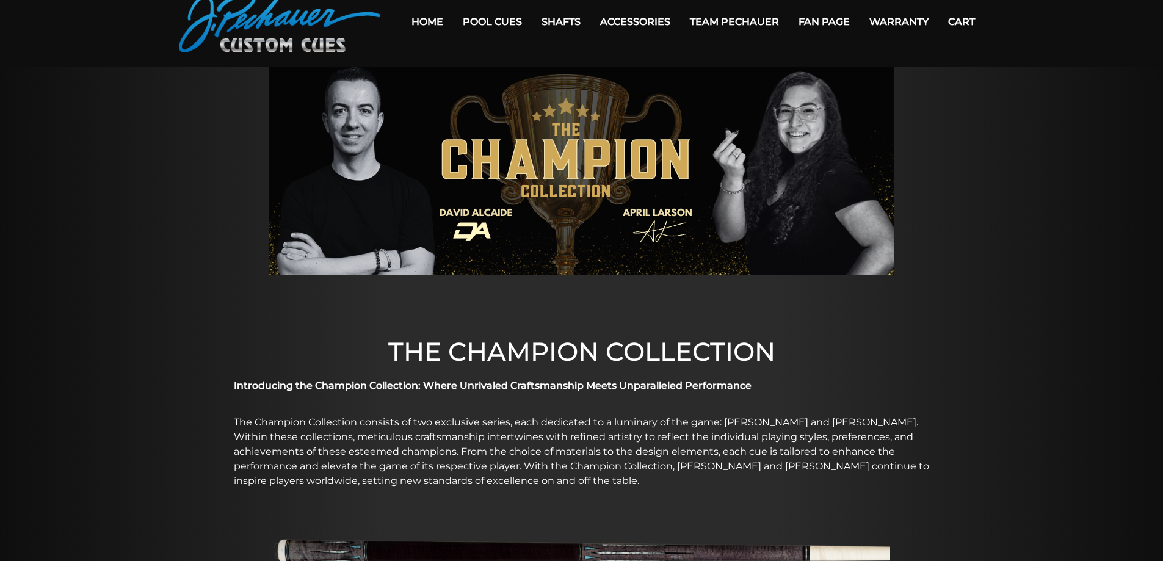
scroll to position [215, 0]
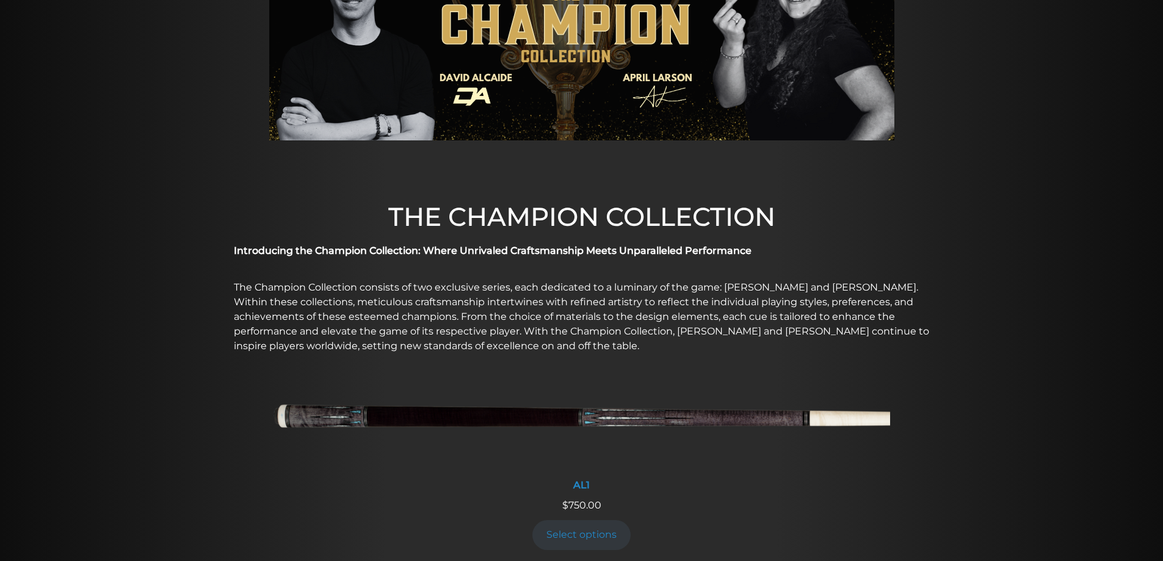
drag, startPoint x: 960, startPoint y: 211, endPoint x: 950, endPoint y: 272, distance: 61.9
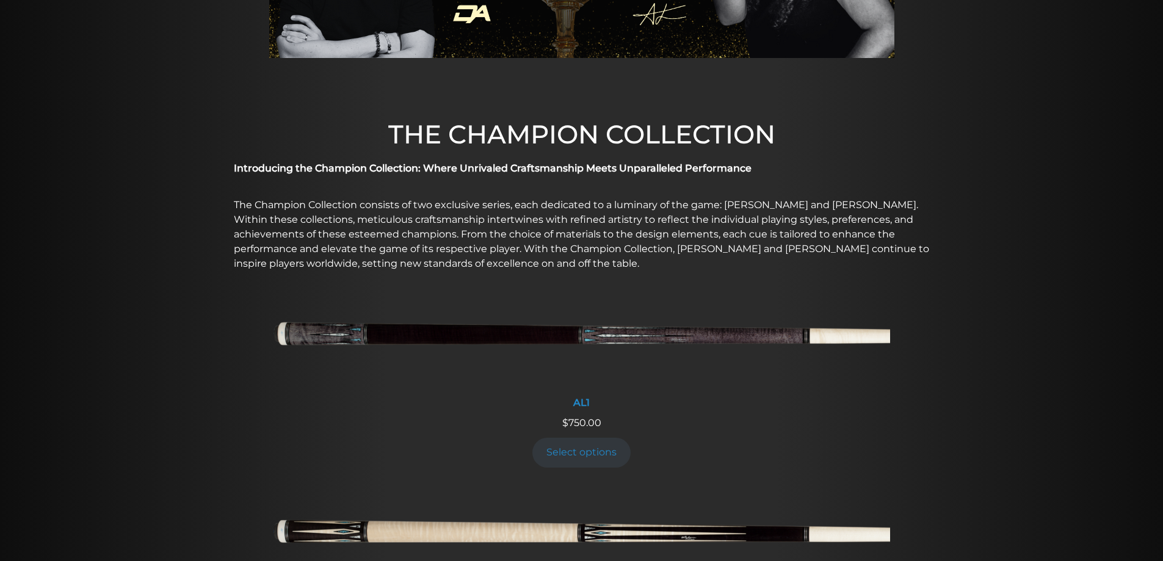
scroll to position [380, 0]
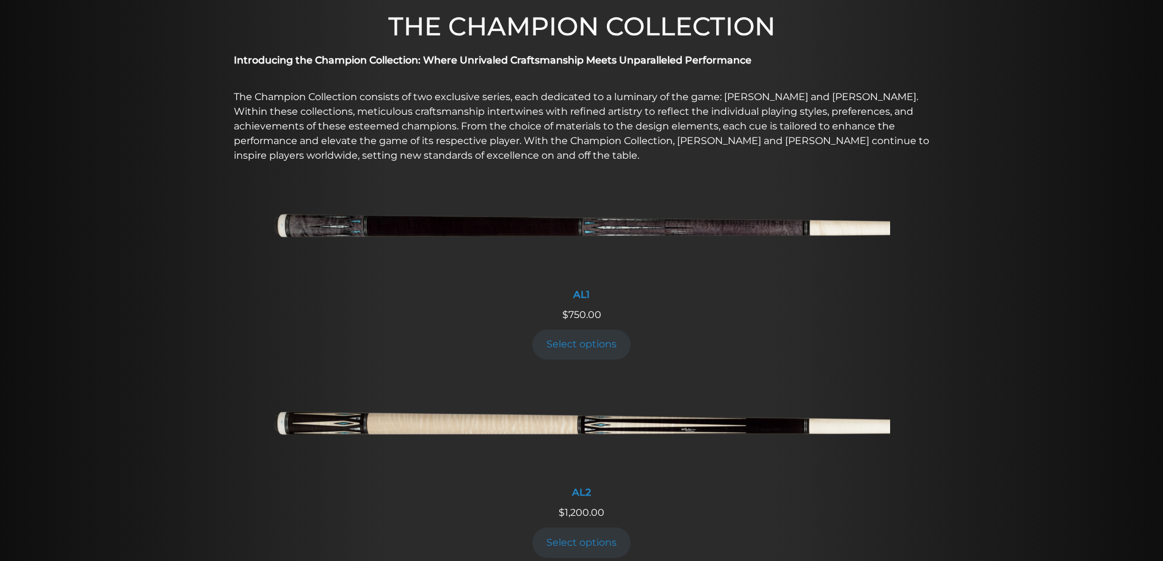
drag, startPoint x: 200, startPoint y: 215, endPoint x: 201, endPoint y: 269, distance: 53.1
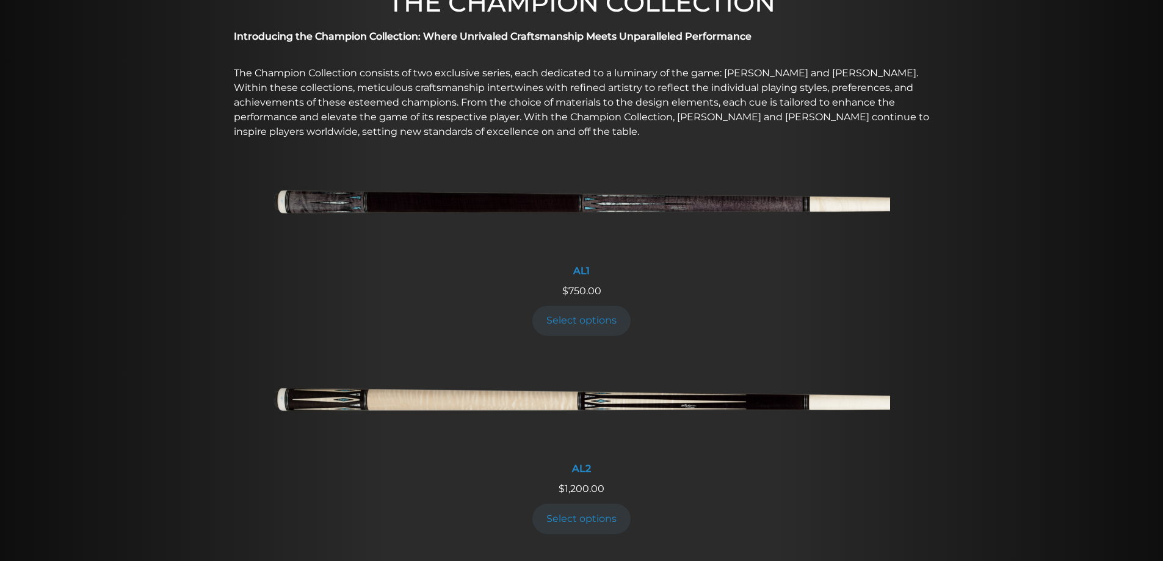
scroll to position [916, 0]
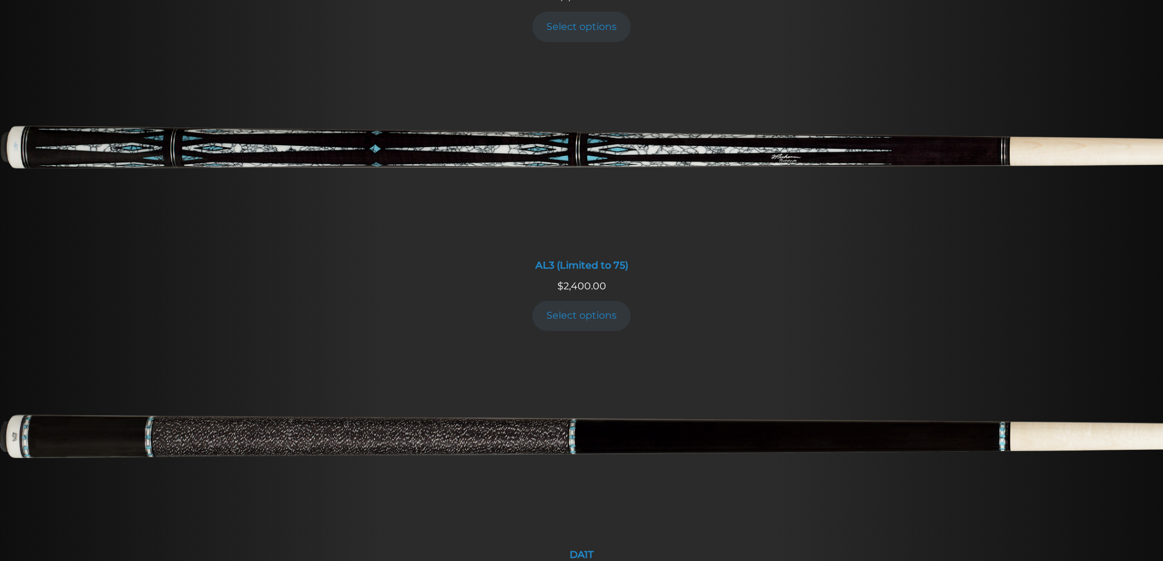
drag, startPoint x: 190, startPoint y: 184, endPoint x: 194, endPoint y: 316, distance: 132.5
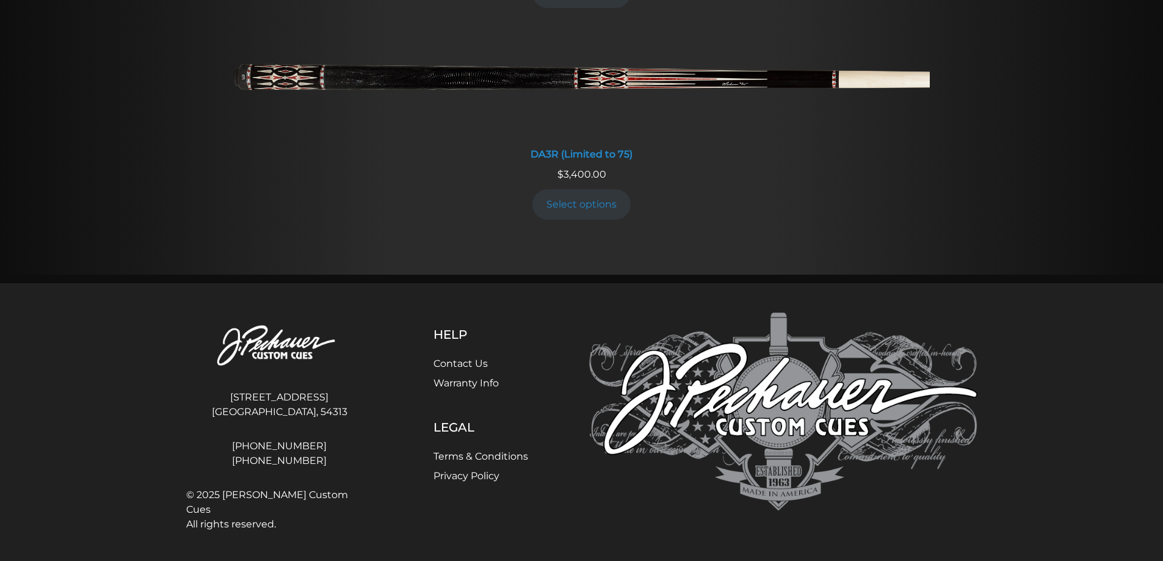
scroll to position [2325, 0]
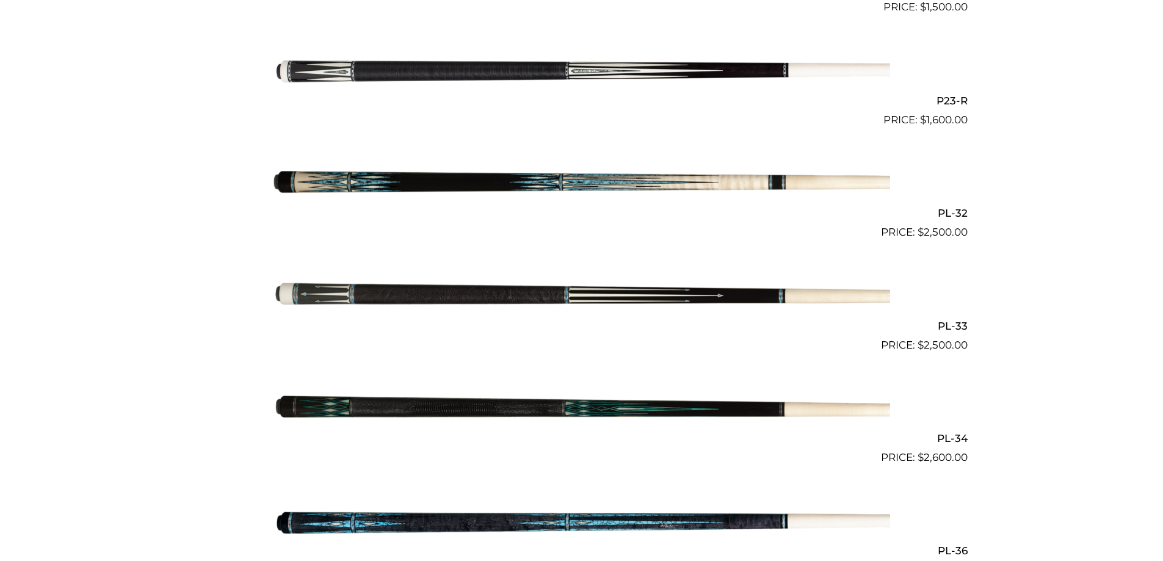
scroll to position [2844, 0]
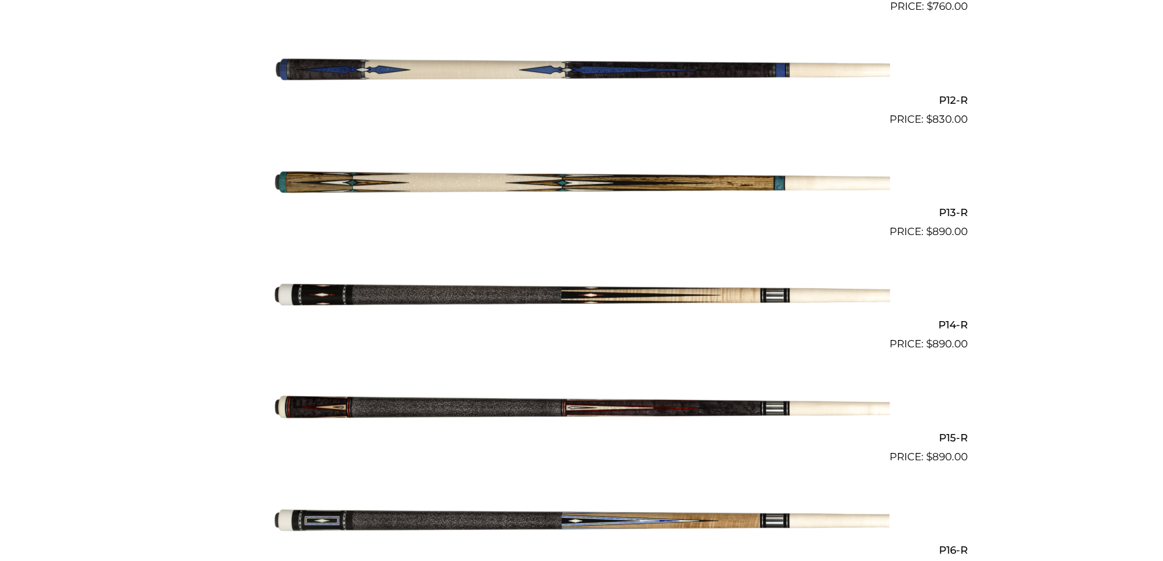
drag, startPoint x: 1151, startPoint y: 236, endPoint x: 1149, endPoint y: 173, distance: 63.5
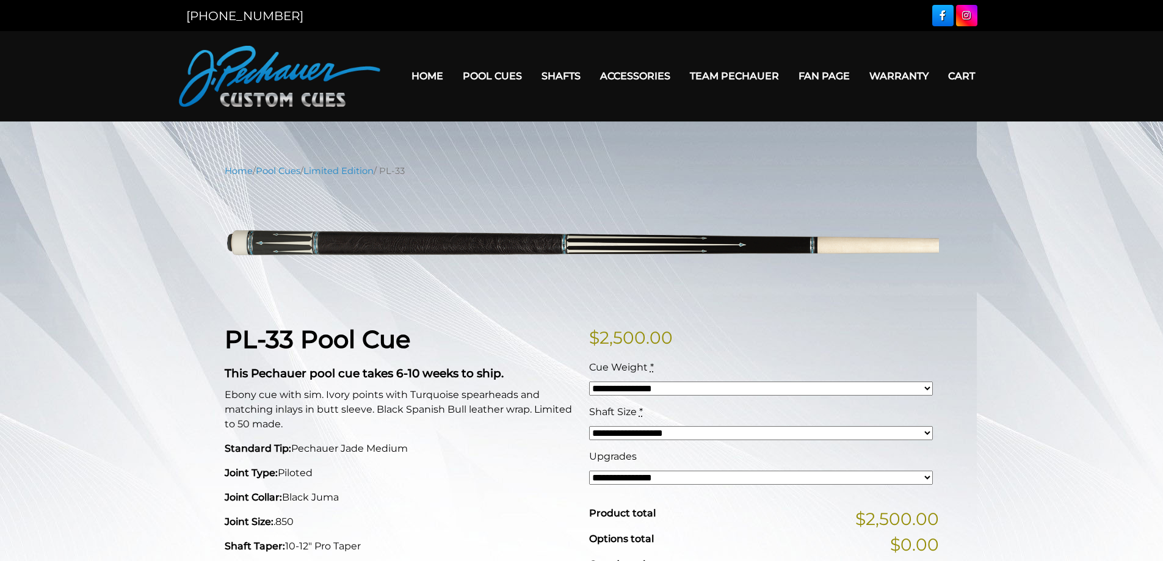
click at [624, 390] on select "**********" at bounding box center [761, 389] width 344 height 14
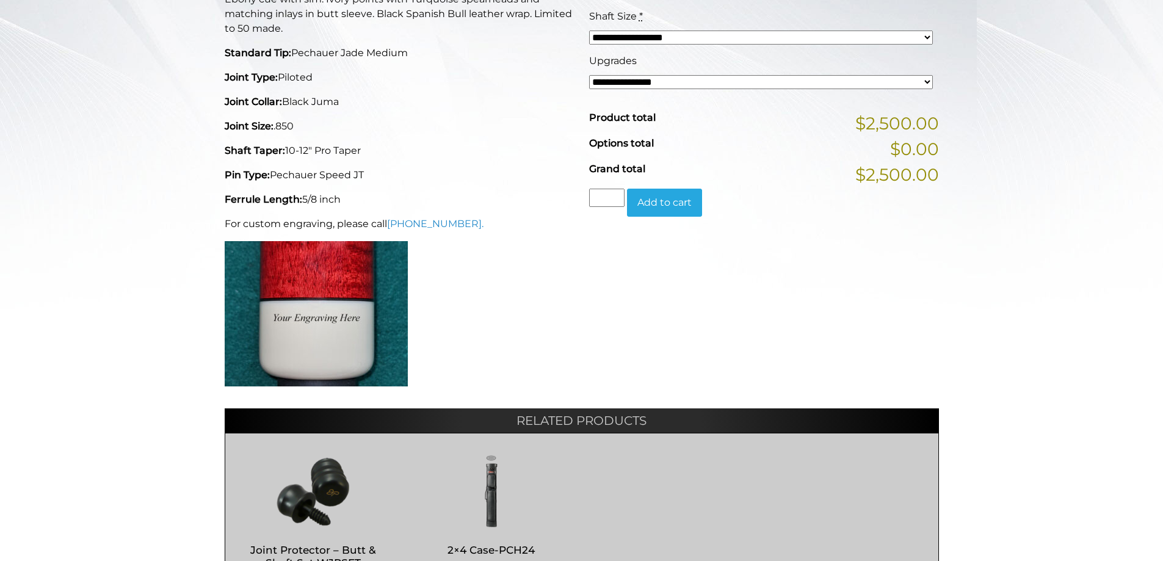
drag, startPoint x: 1069, startPoint y: 234, endPoint x: 1058, endPoint y: 342, distance: 108.6
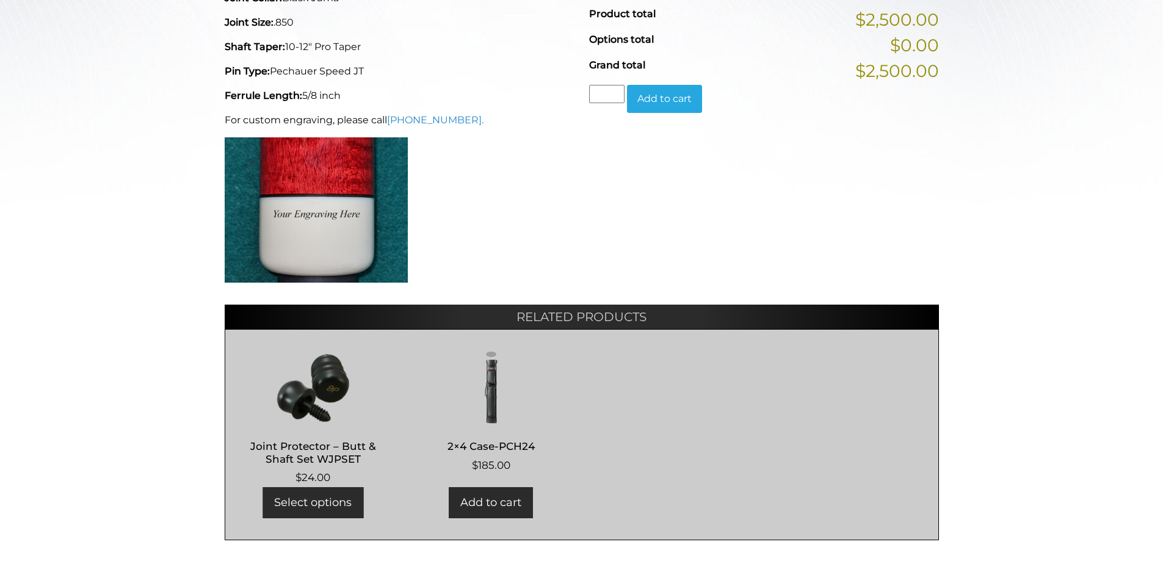
drag, startPoint x: 1032, startPoint y: 377, endPoint x: 1015, endPoint y: 286, distance: 91.9
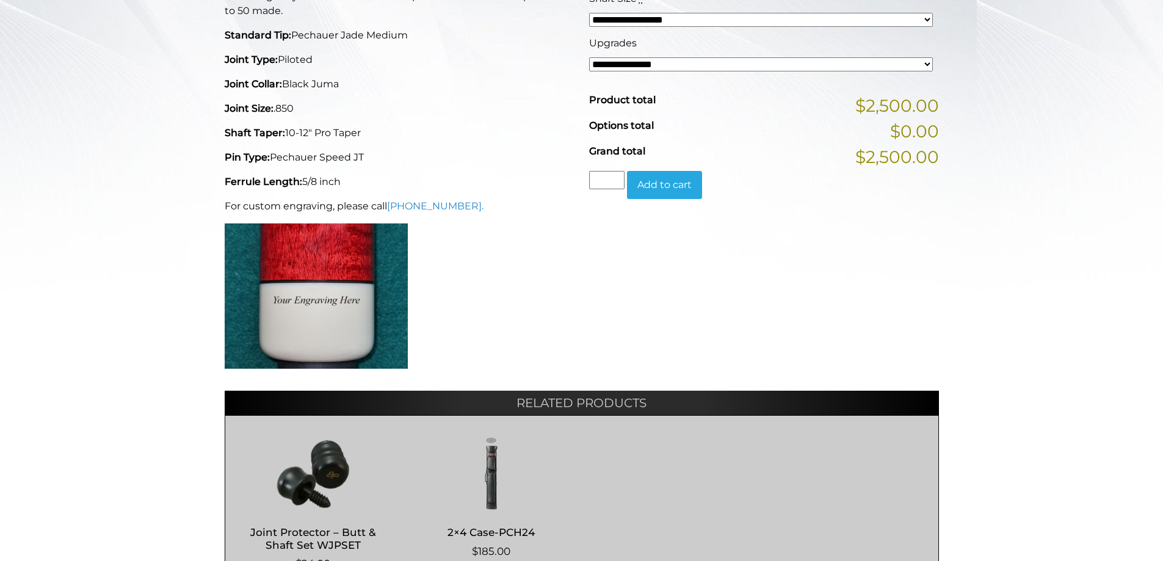
scroll to position [90, 0]
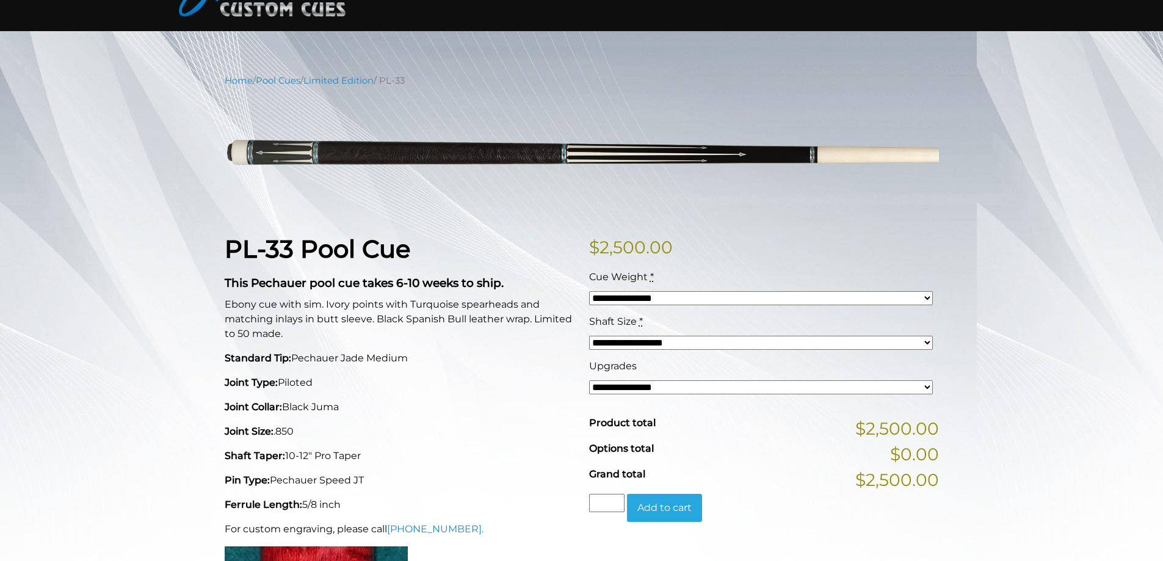
drag, startPoint x: 1054, startPoint y: 331, endPoint x: 1037, endPoint y: 147, distance: 184.5
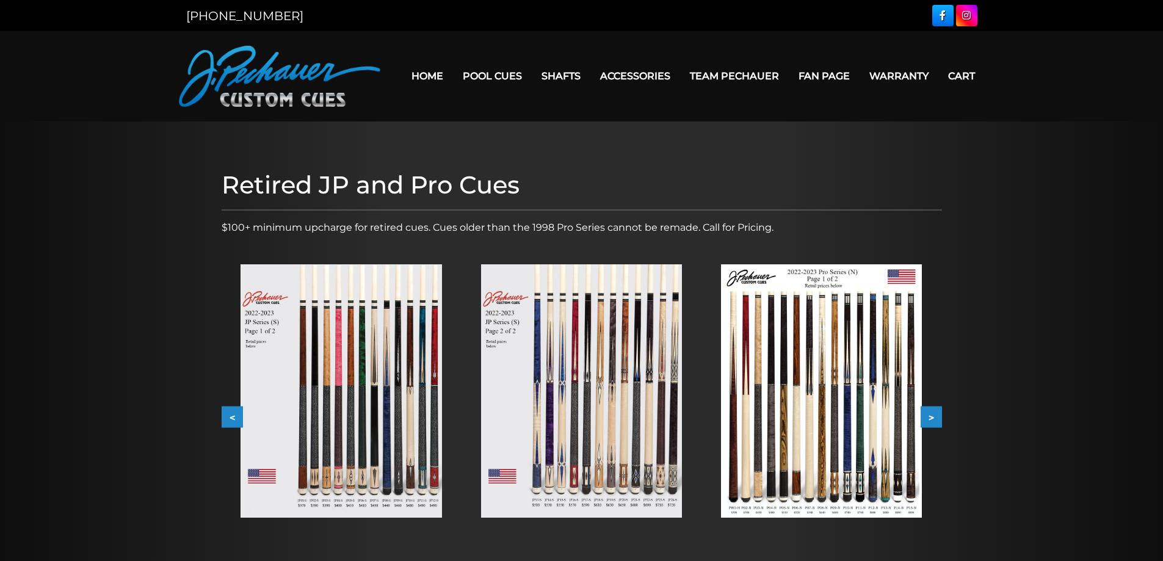
click at [334, 362] on img at bounding box center [341, 390] width 201 height 253
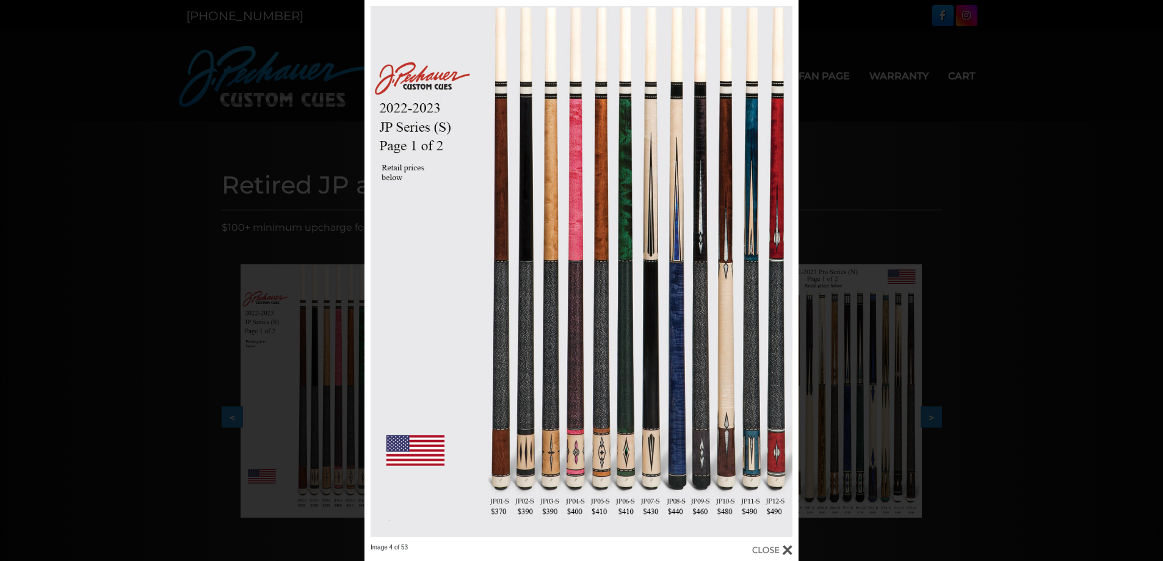
click at [1000, 331] on div "Image 4 of 53" at bounding box center [581, 280] width 1163 height 561
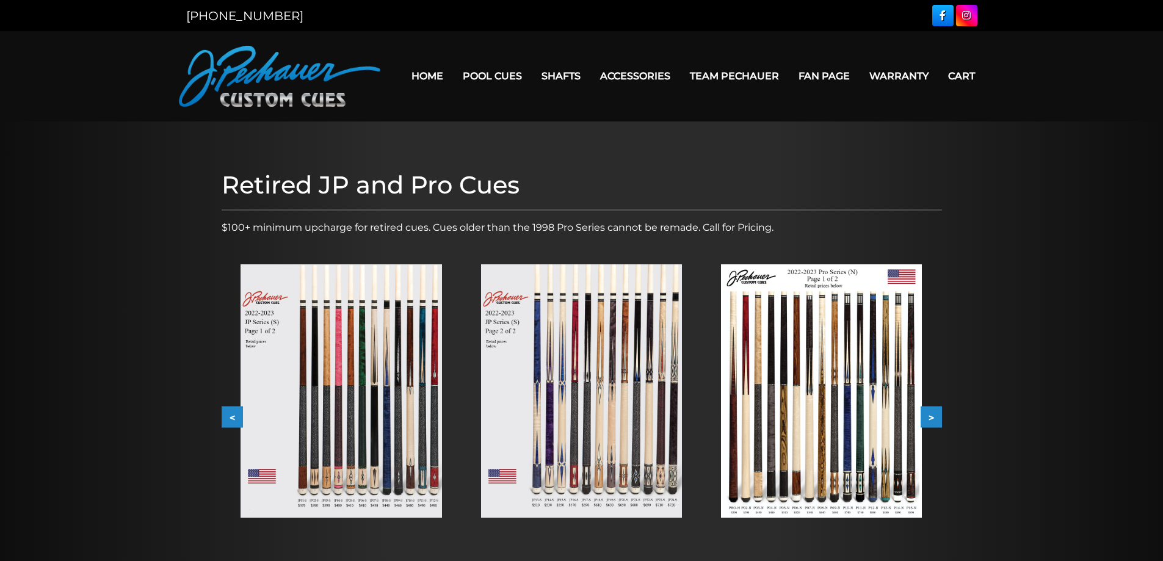
click at [538, 386] on img at bounding box center [581, 390] width 201 height 253
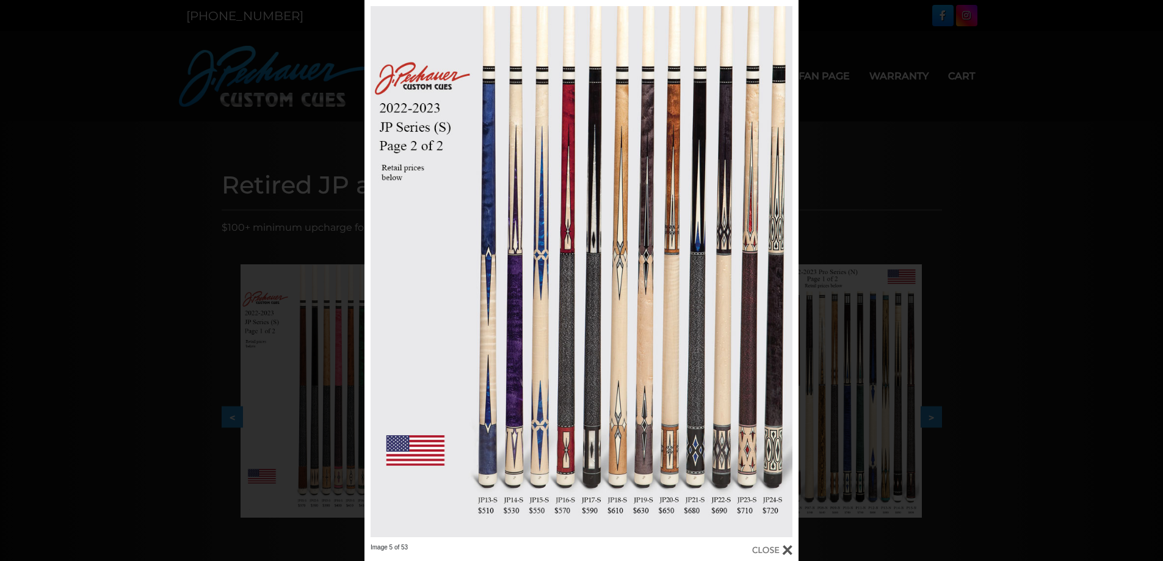
click at [1035, 253] on div "Image 5 of 53" at bounding box center [581, 280] width 1163 height 561
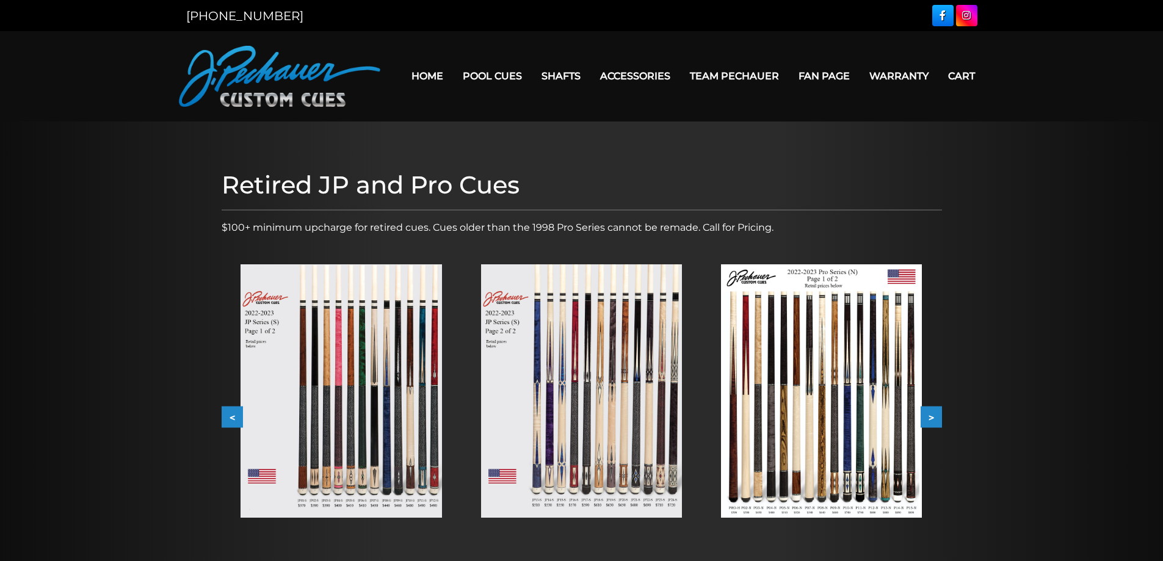
click at [878, 340] on img at bounding box center [821, 390] width 201 height 253
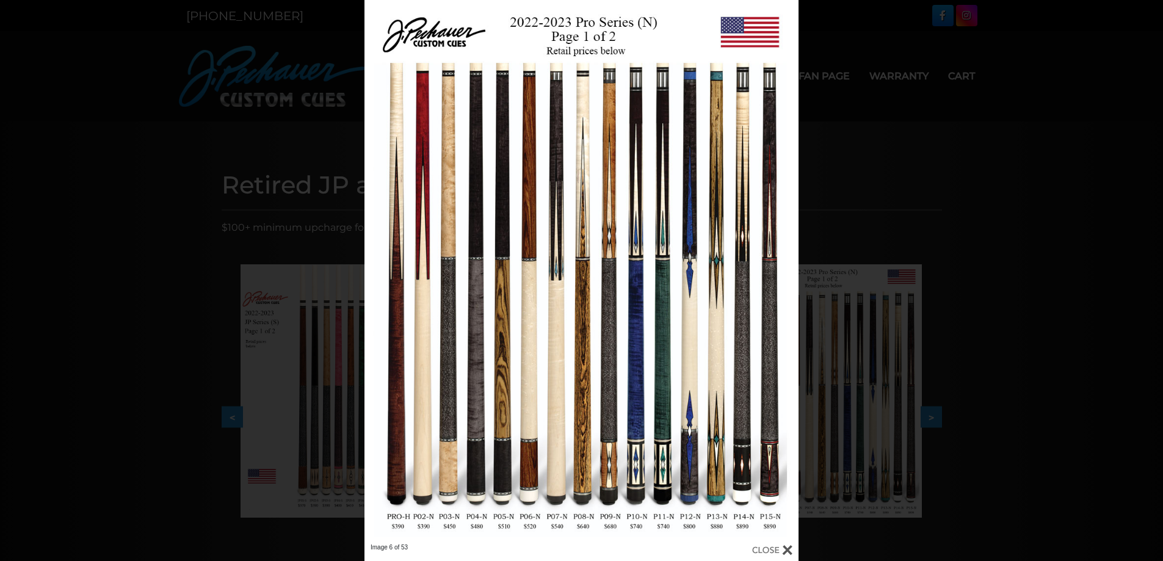
click at [1024, 203] on div "Image 6 of 53" at bounding box center [581, 280] width 1163 height 561
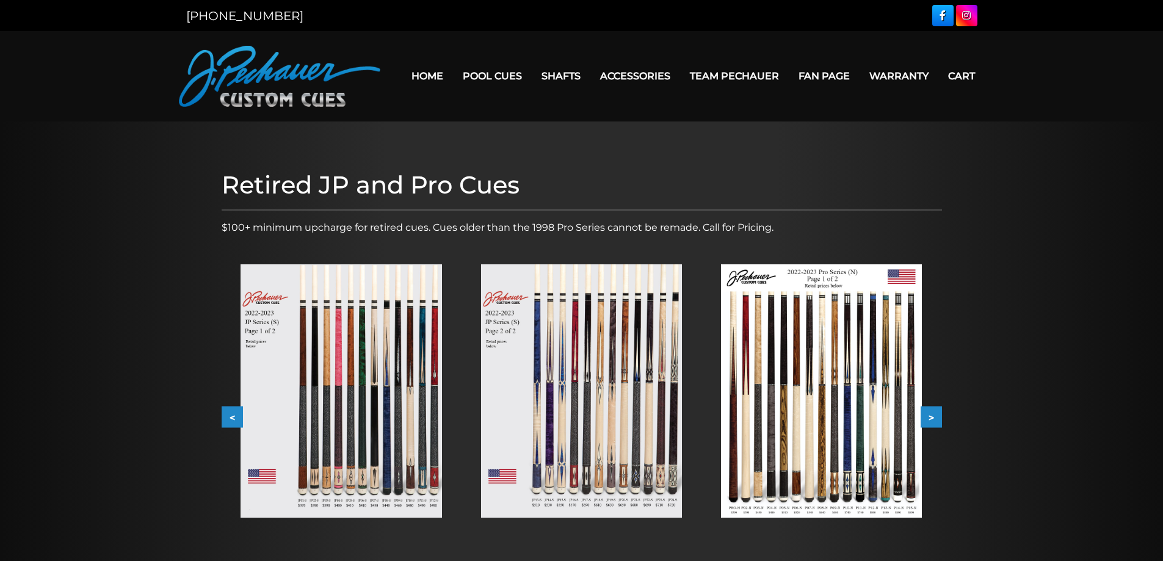
click at [641, 350] on img at bounding box center [581, 390] width 201 height 253
